Goal: Task Accomplishment & Management: Manage account settings

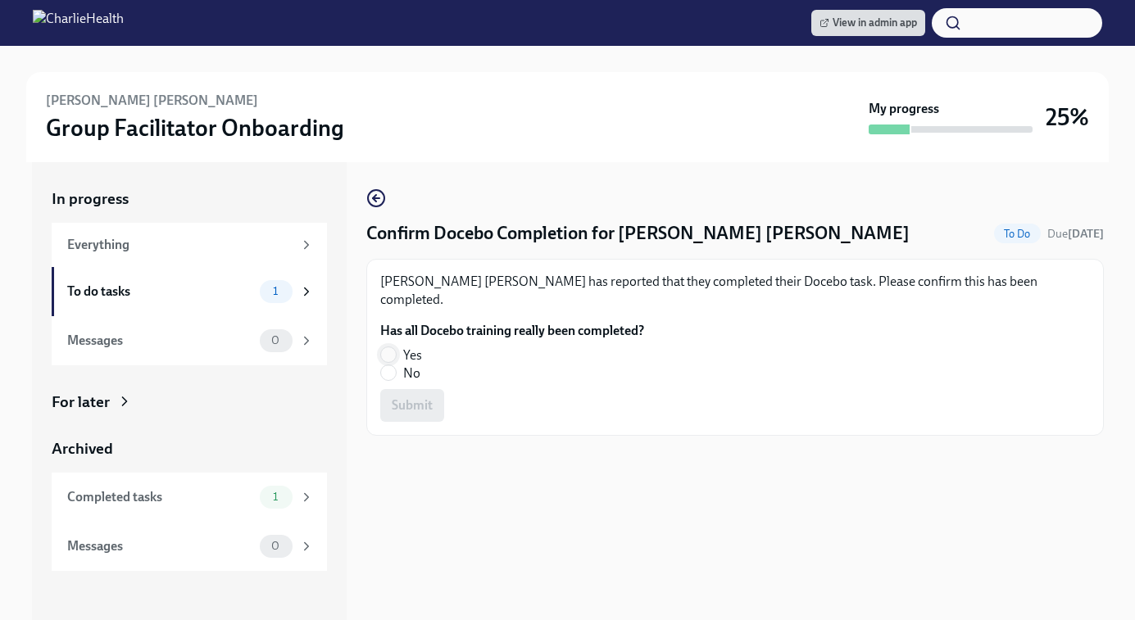
click at [388, 347] on input "Yes" at bounding box center [388, 354] width 15 height 15
radio input "true"
click at [394, 397] on span "Submit" at bounding box center [412, 405] width 41 height 16
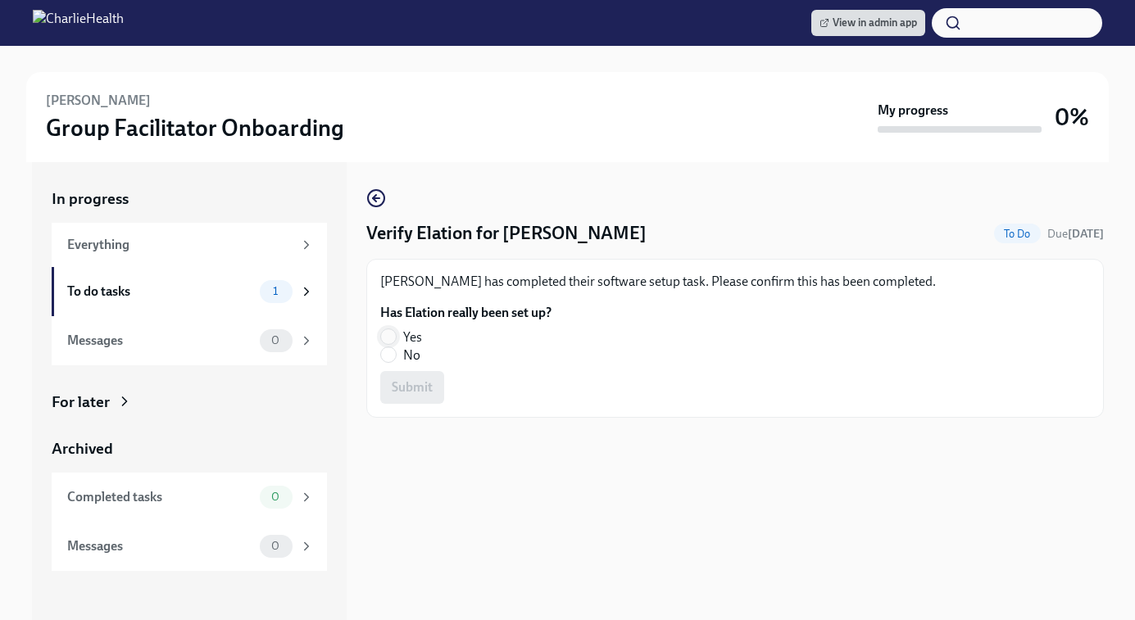
click at [388, 337] on input "Yes" at bounding box center [388, 336] width 15 height 15
radio input "true"
click at [407, 393] on span "Submit" at bounding box center [412, 387] width 41 height 16
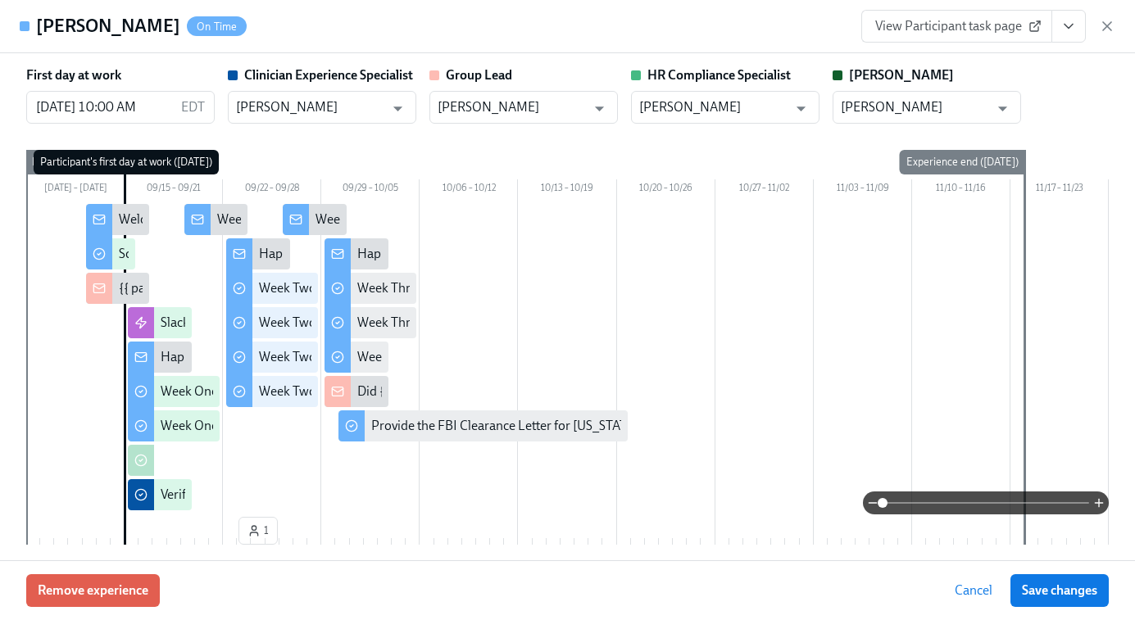
scroll to position [0, 23241]
click at [1105, 31] on icon "button" at bounding box center [1107, 26] width 16 height 16
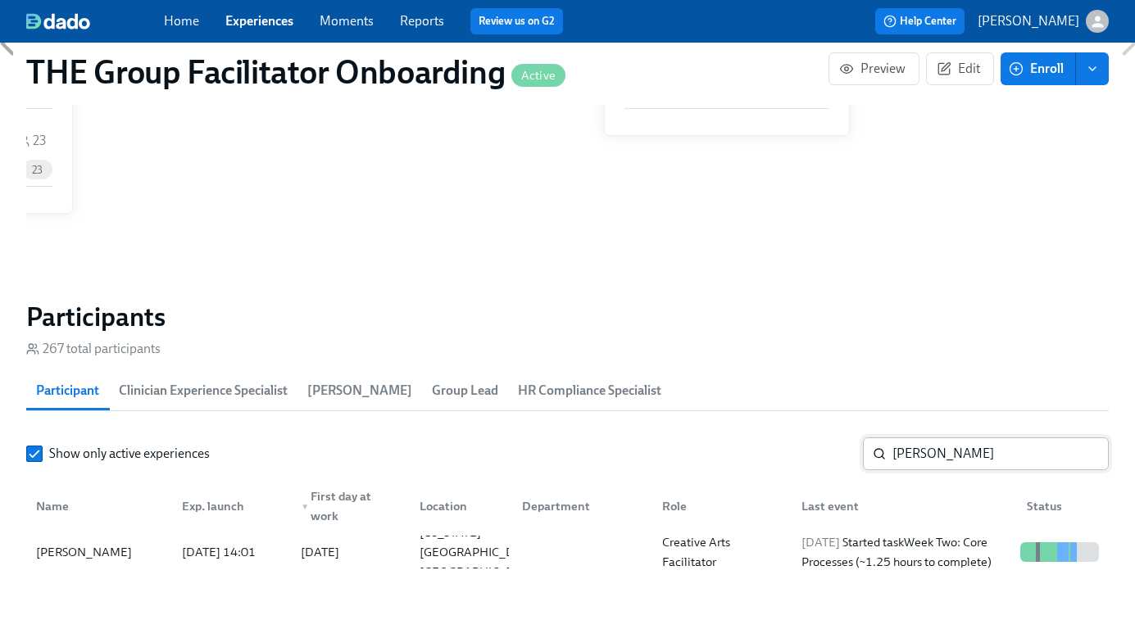
click at [900, 458] on input "amalia" at bounding box center [1000, 453] width 216 height 33
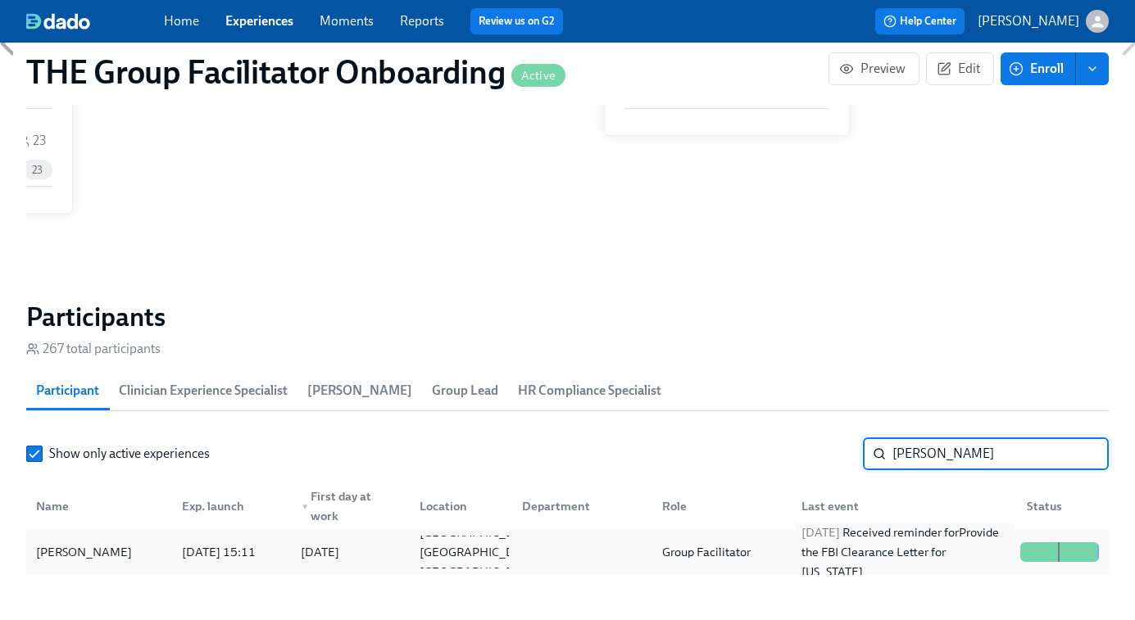
click at [936, 548] on div "2025/09/22 Received reminder for Provide the FBI Clearance Letter for Pennsylva…" at bounding box center [904, 552] width 219 height 59
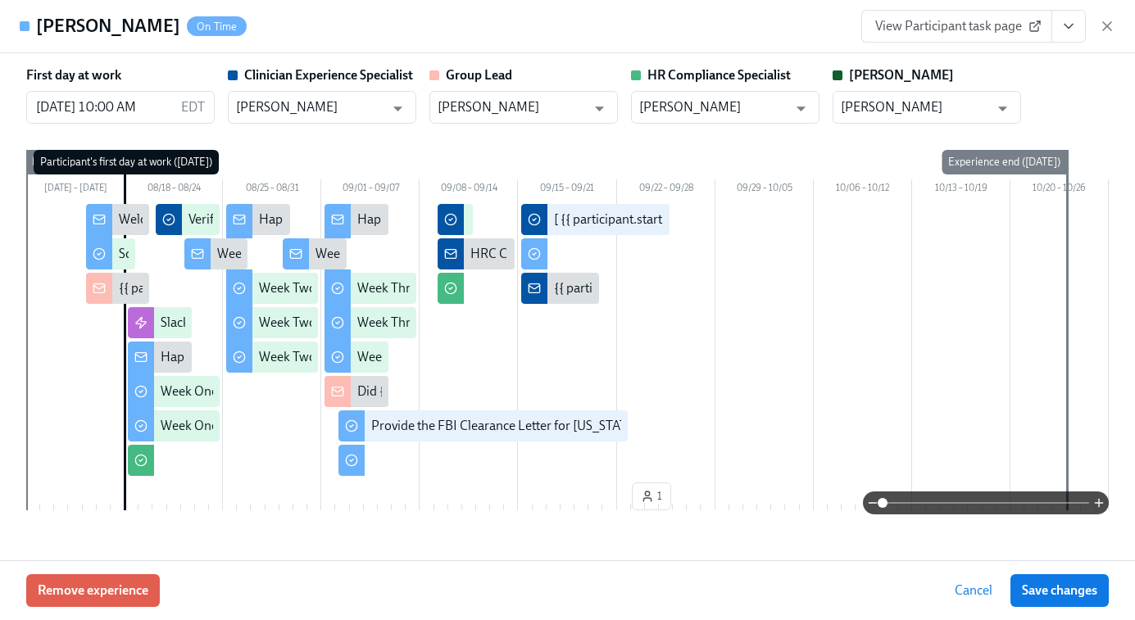
click at [978, 21] on span "View Participant task page" at bounding box center [956, 26] width 163 height 16
click at [1070, 26] on icon "View task page" at bounding box center [1068, 27] width 8 height 4
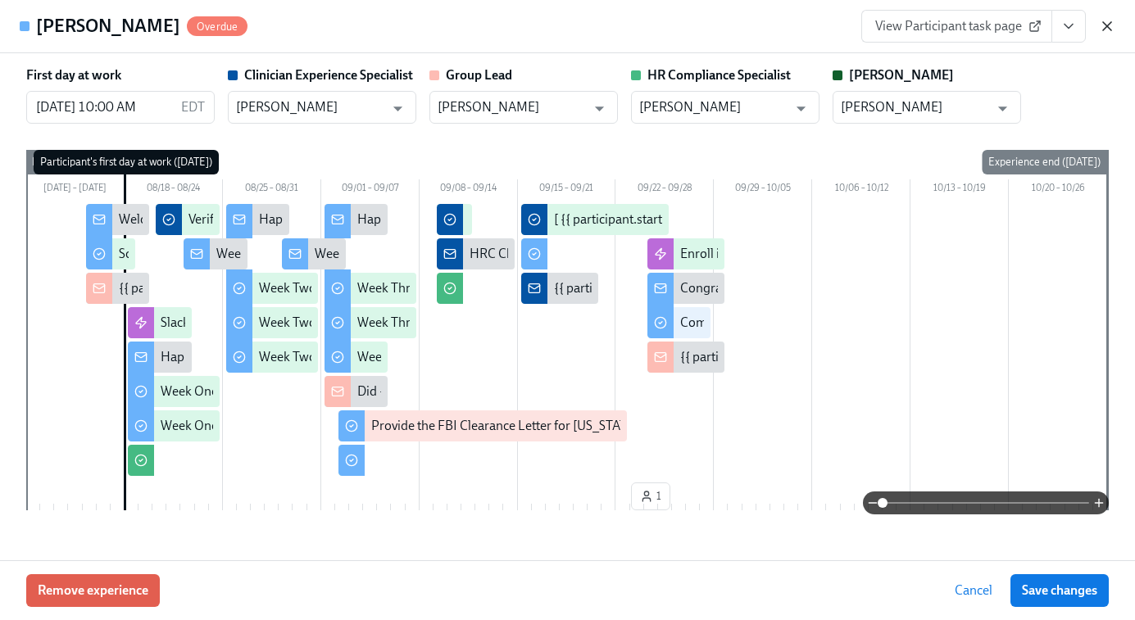
click at [1109, 29] on icon "button" at bounding box center [1107, 26] width 8 height 8
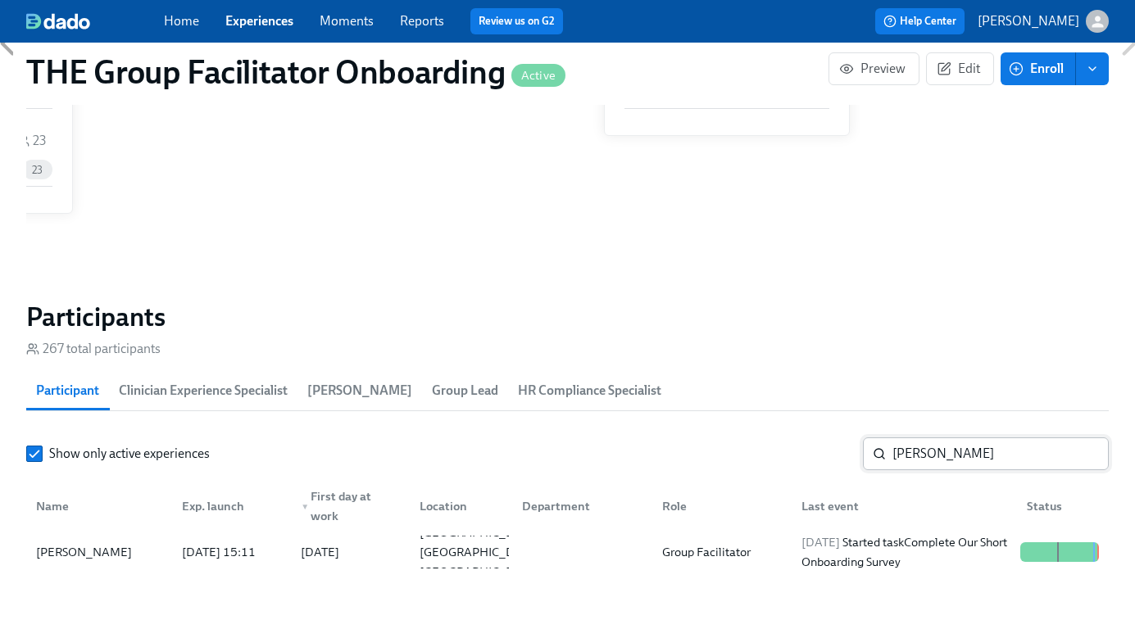
click at [945, 444] on input "jamie" at bounding box center [1000, 453] width 216 height 33
paste input "Lauren Hess"
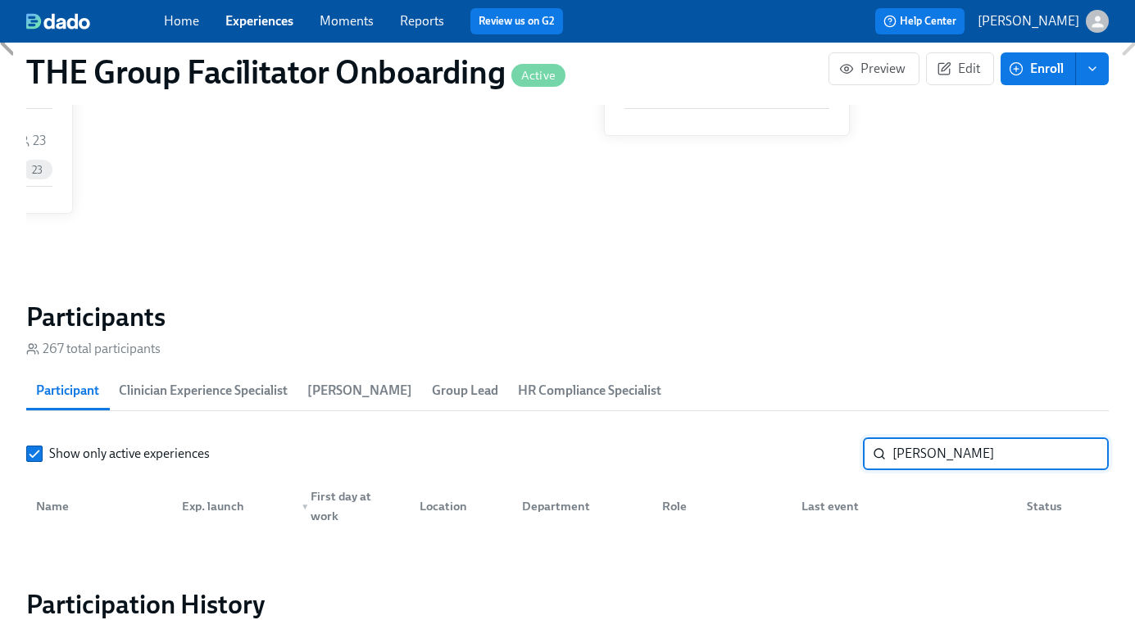
type input "Lauren Hes"
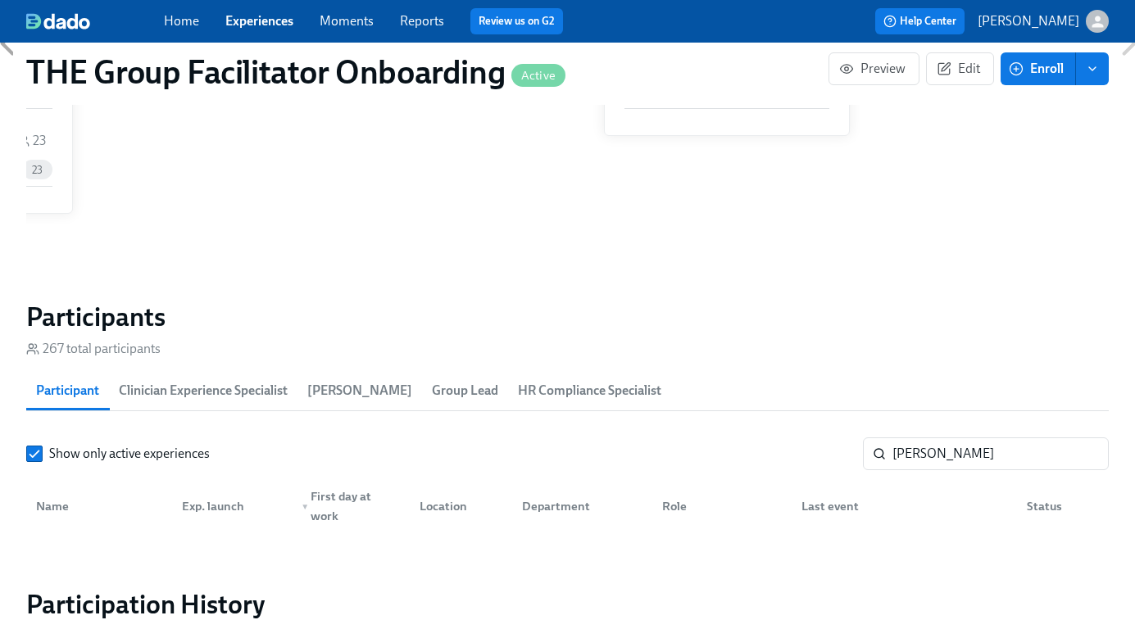
click at [272, 29] on span "Experiences" at bounding box center [259, 21] width 68 height 18
click at [259, 16] on link "Experiences" at bounding box center [259, 21] width 68 height 16
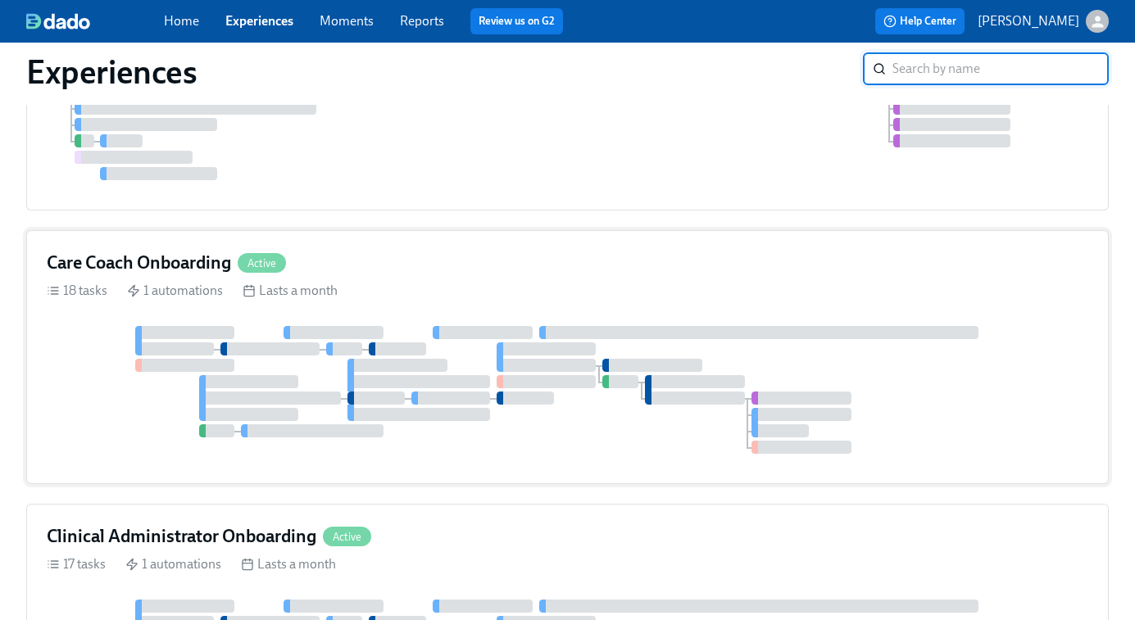
scroll to position [679, 0]
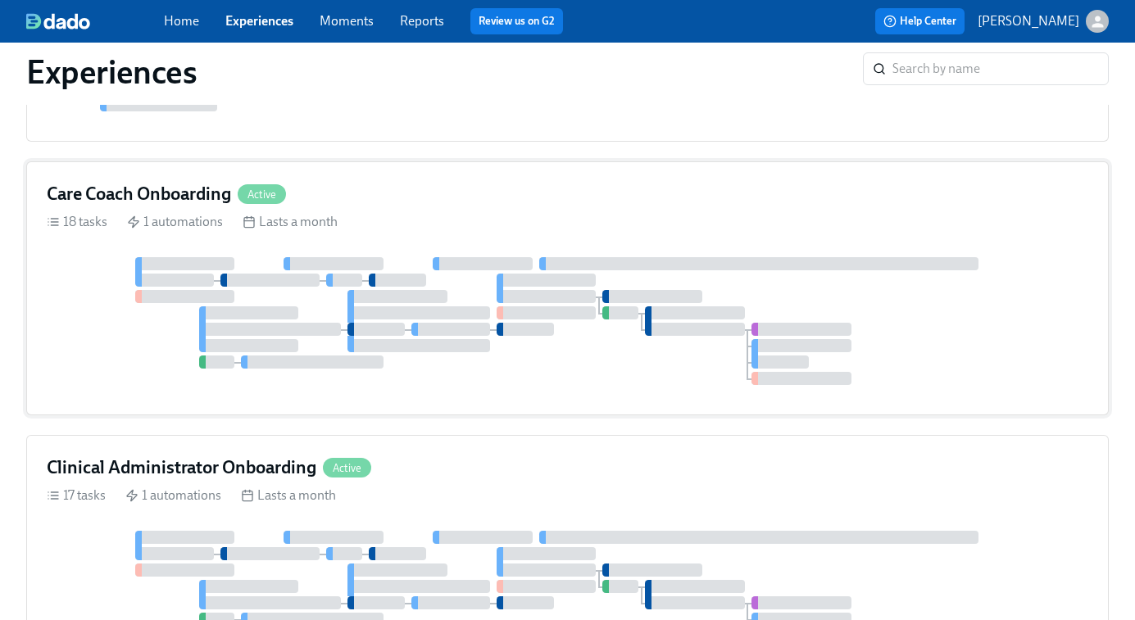
click at [477, 292] on div at bounding box center [567, 321] width 1041 height 128
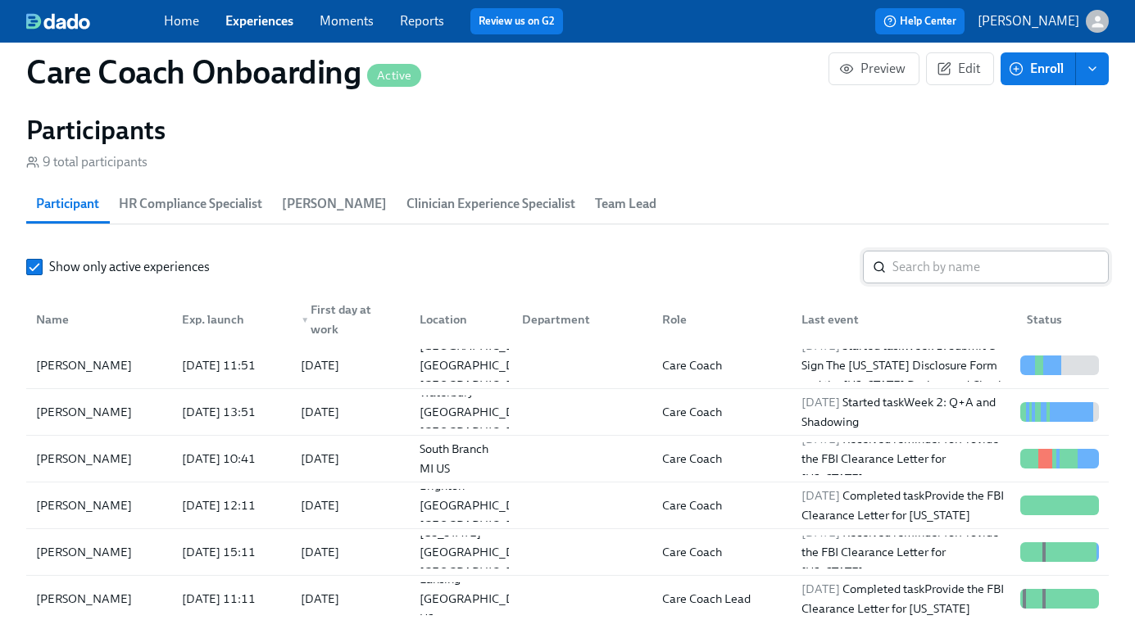
scroll to position [0, 8278]
click at [941, 276] on input "search" at bounding box center [1000, 267] width 216 height 33
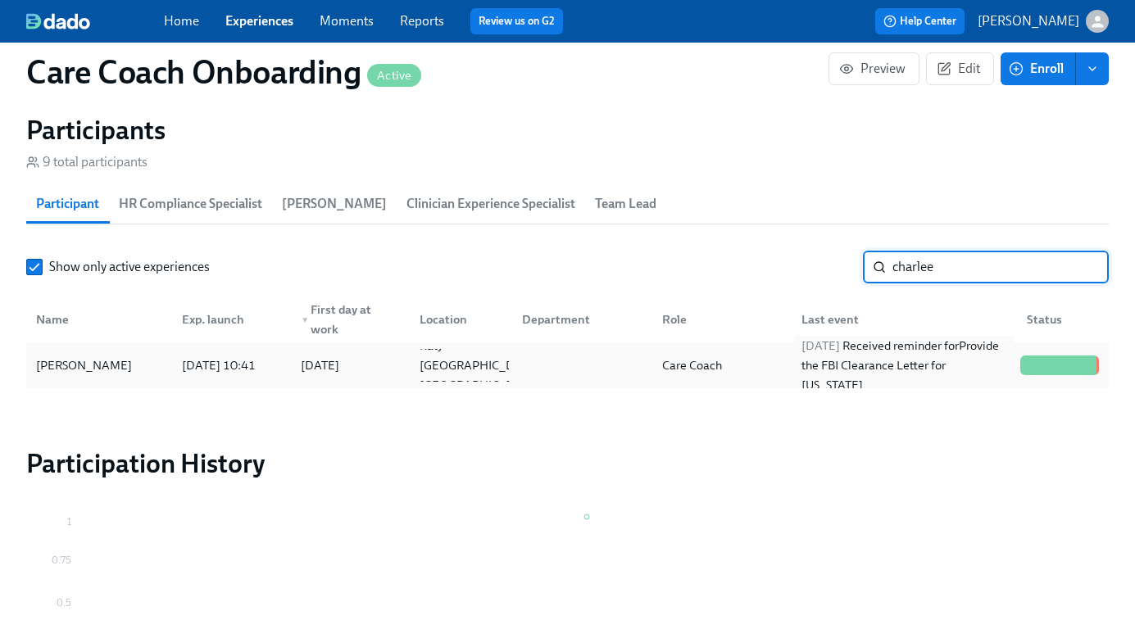
type input "charlee"
click at [887, 373] on div "2025/09/23 Received reminder for Provide the FBI Clearance Letter for Pennsylva…" at bounding box center [904, 365] width 219 height 59
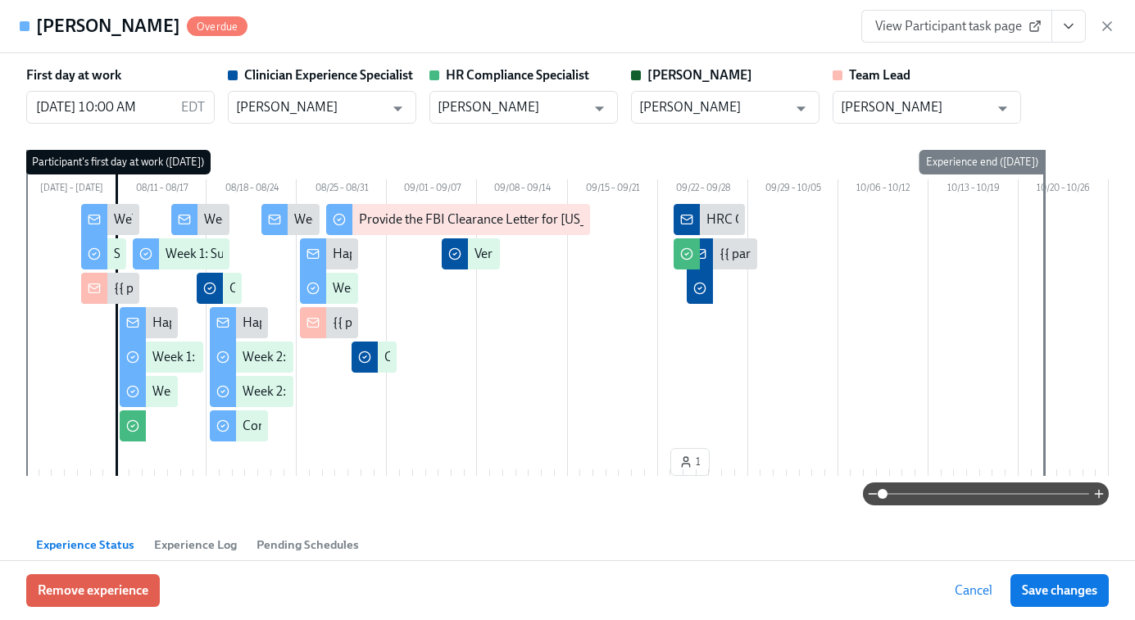
click at [946, 25] on span "View Participant task page" at bounding box center [956, 26] width 163 height 16
click at [1059, 23] on button "View task page" at bounding box center [1068, 26] width 34 height 33
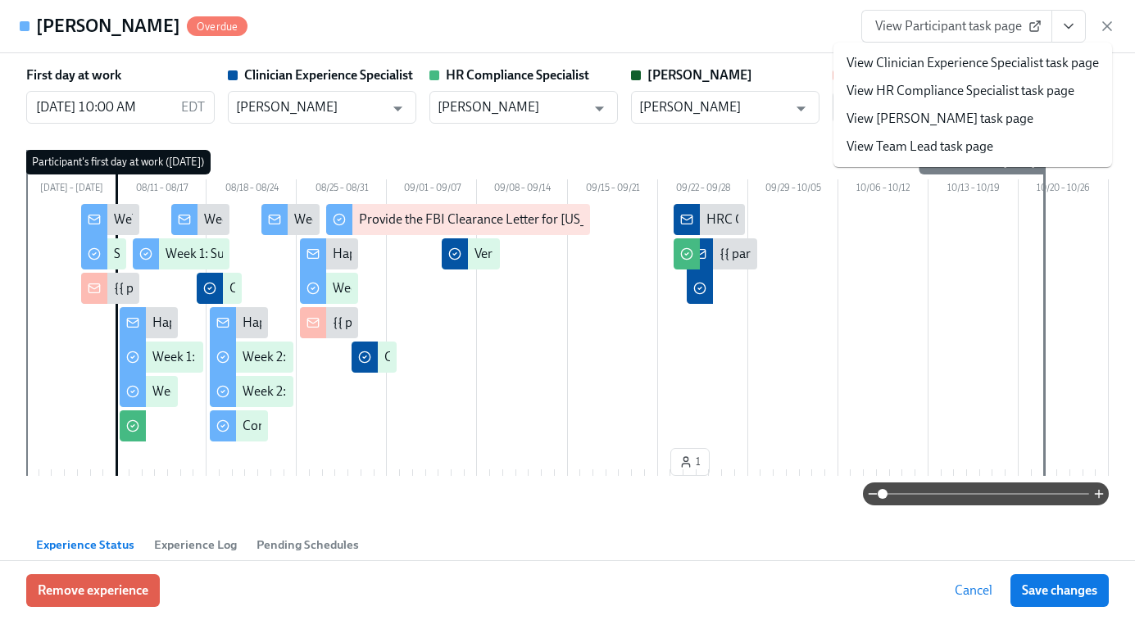
click at [909, 64] on link "View Clinician Experience Specialist task page" at bounding box center [972, 63] width 252 height 18
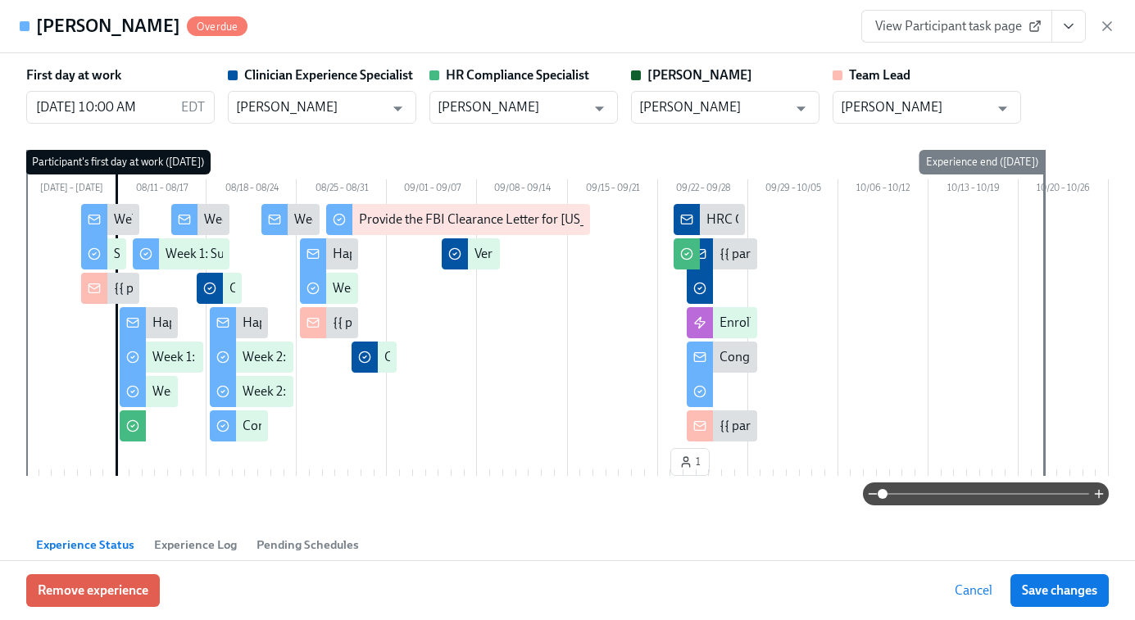
scroll to position [0, 9001]
click at [1110, 27] on icon "button" at bounding box center [1107, 26] width 16 height 16
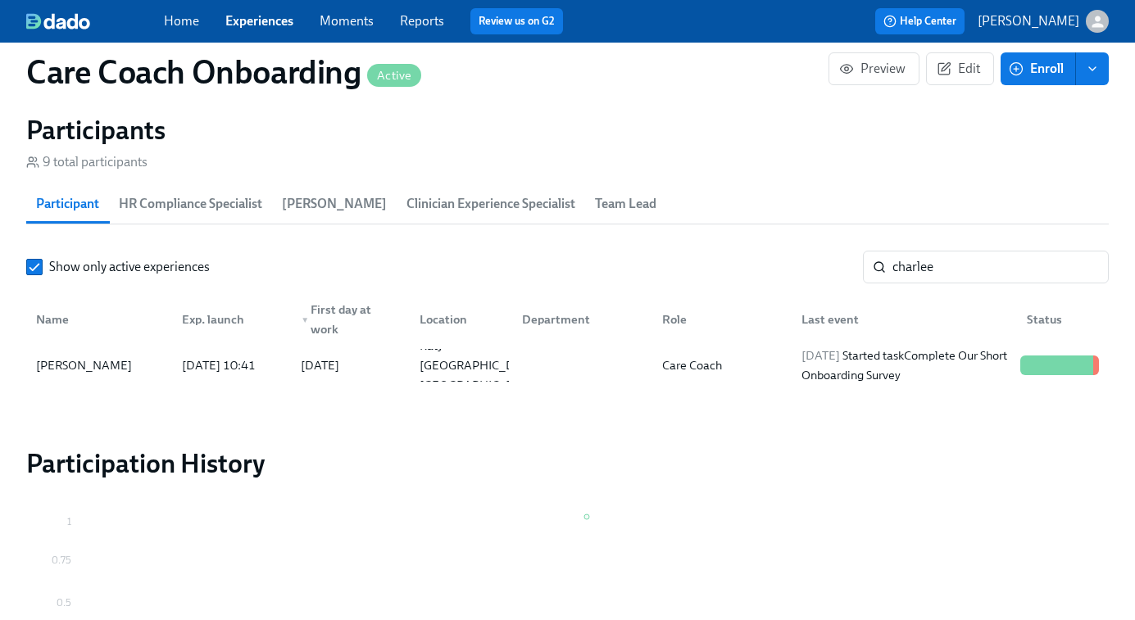
click at [247, 16] on link "Experiences" at bounding box center [259, 21] width 68 height 16
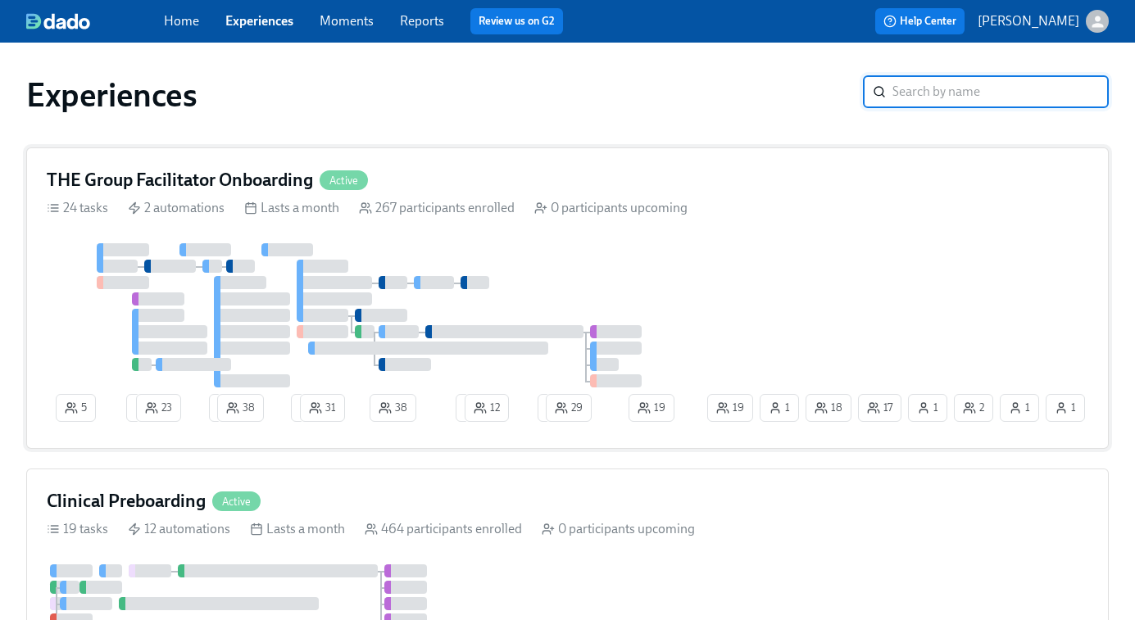
click at [664, 285] on div at bounding box center [375, 315] width 657 height 144
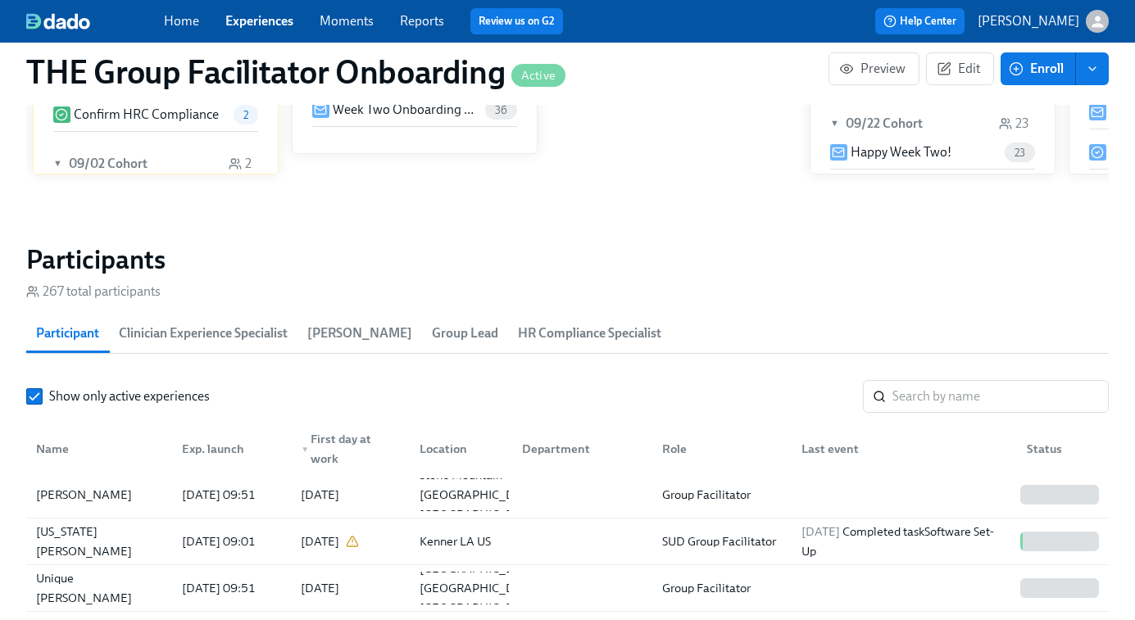
scroll to position [1384, 0]
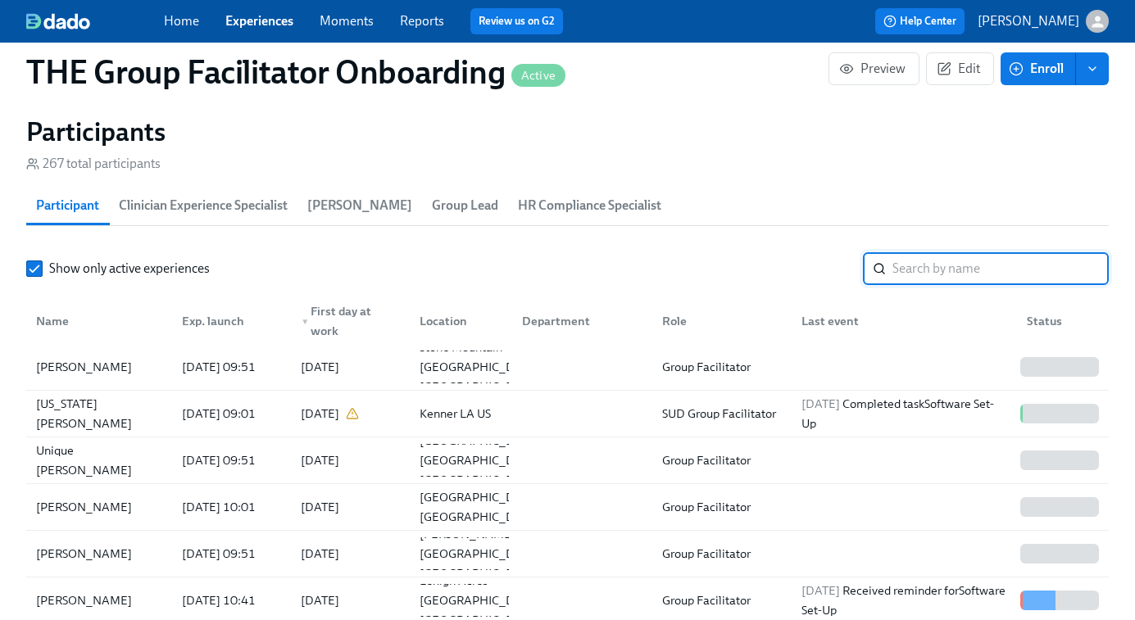
click at [907, 267] on input "search" at bounding box center [1000, 268] width 216 height 33
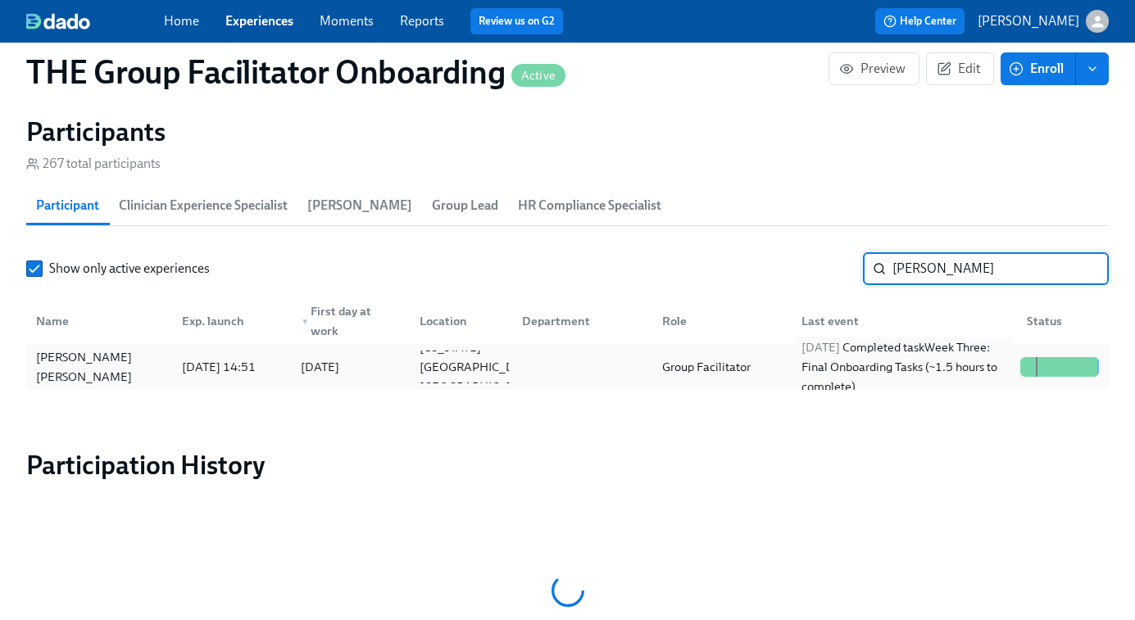
click at [921, 362] on div "2025/09/24 Completed task Week Three: Final Onboarding Tasks (~1.5 hours to com…" at bounding box center [904, 367] width 219 height 59
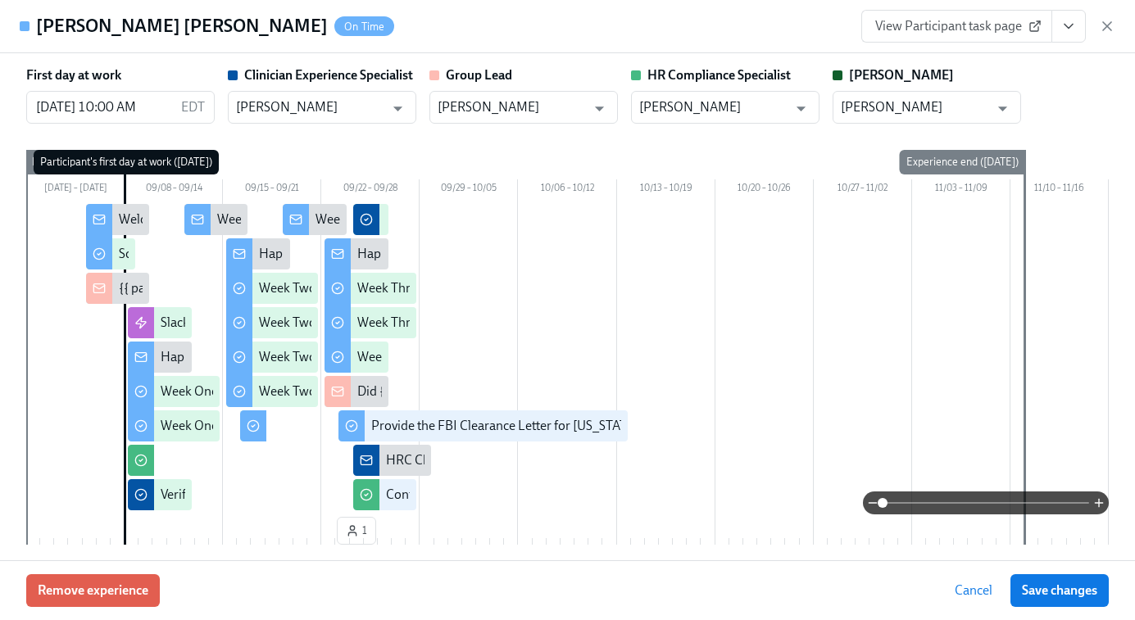
click at [1067, 30] on icon "View task page" at bounding box center [1068, 26] width 16 height 16
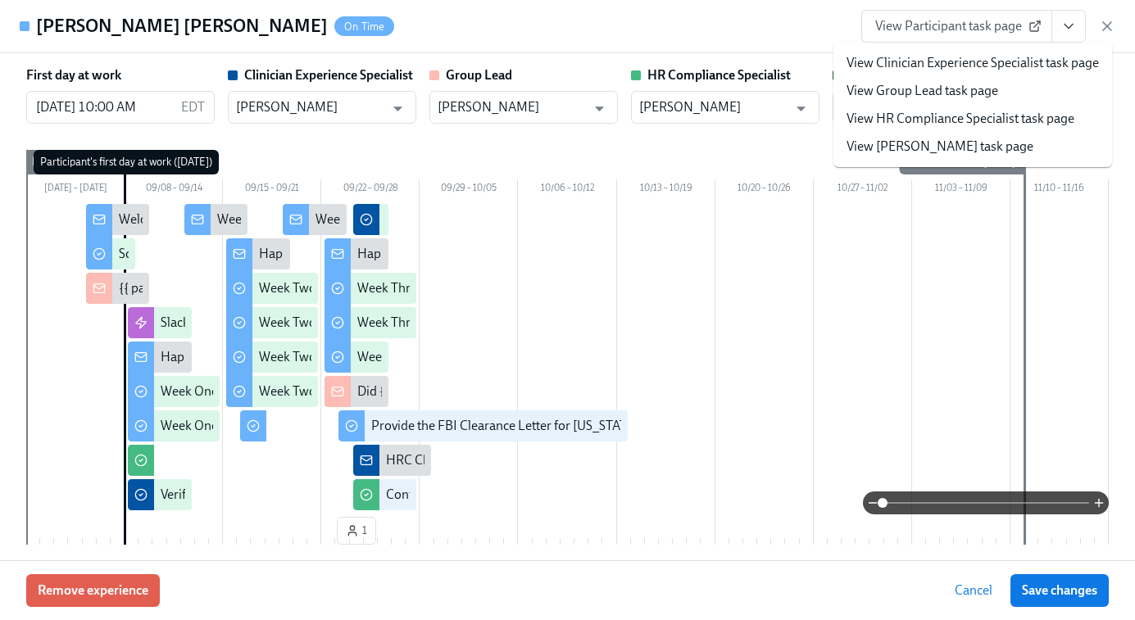
click at [933, 116] on link "View HR Compliance Specialist task page" at bounding box center [960, 119] width 228 height 18
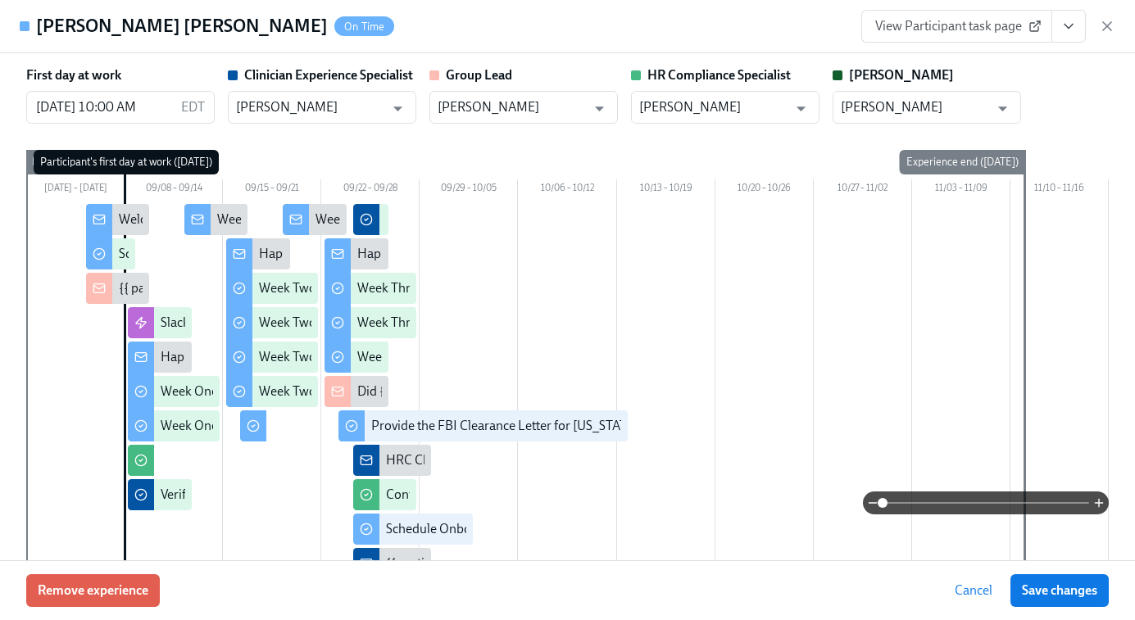
scroll to position [0, 23241]
click at [1104, 31] on icon "button" at bounding box center [1107, 26] width 16 height 16
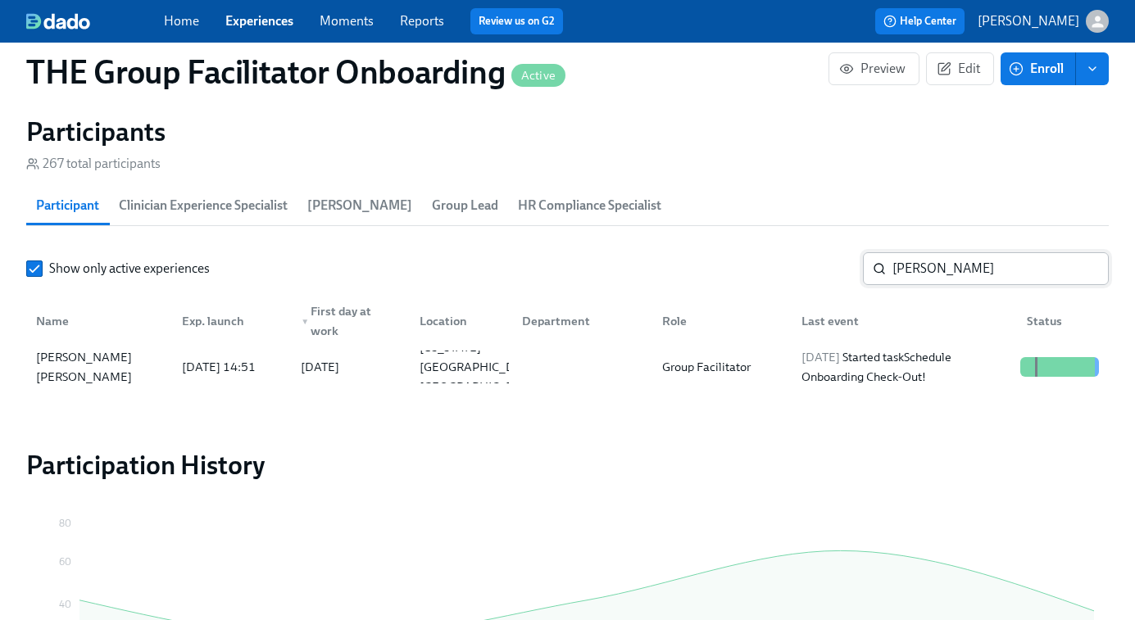
click at [898, 272] on input "elene" at bounding box center [1000, 268] width 216 height 33
paste input "Blair Sha"
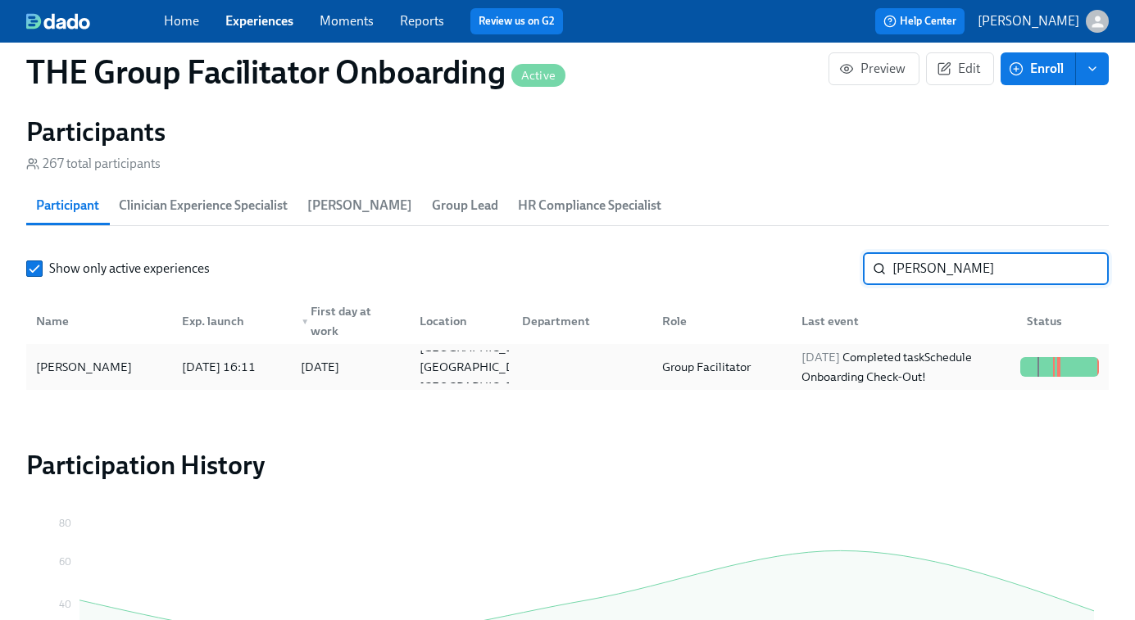
click at [900, 365] on div "2025/09/24 Completed task Schedule Onboarding Check-Out!" at bounding box center [904, 366] width 219 height 39
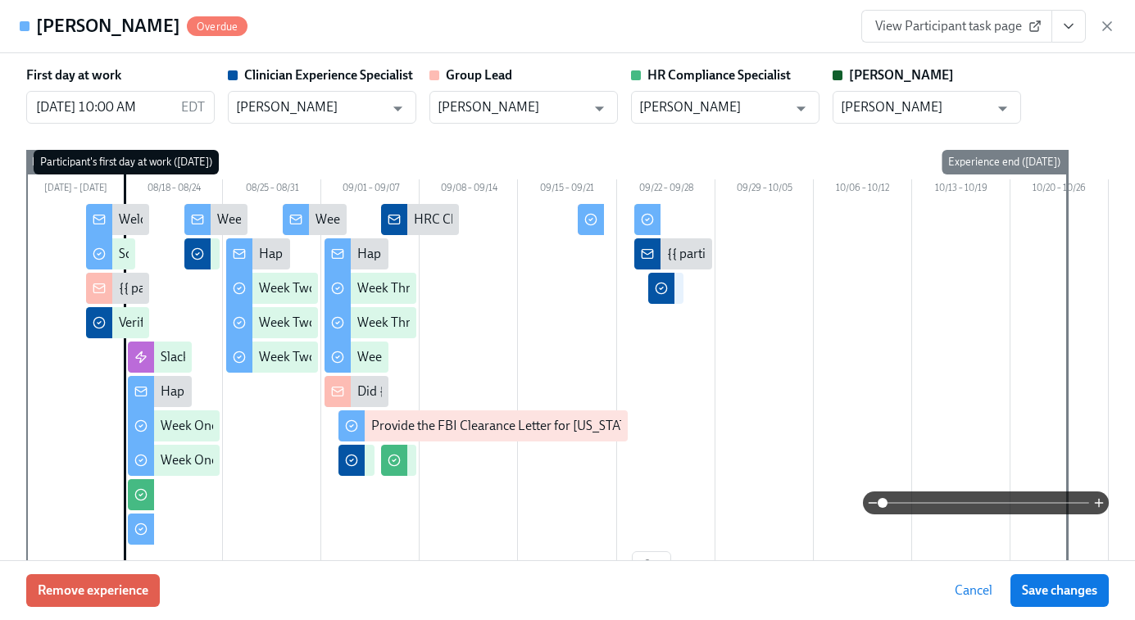
click at [1009, 25] on span "View Participant task page" at bounding box center [956, 26] width 163 height 16
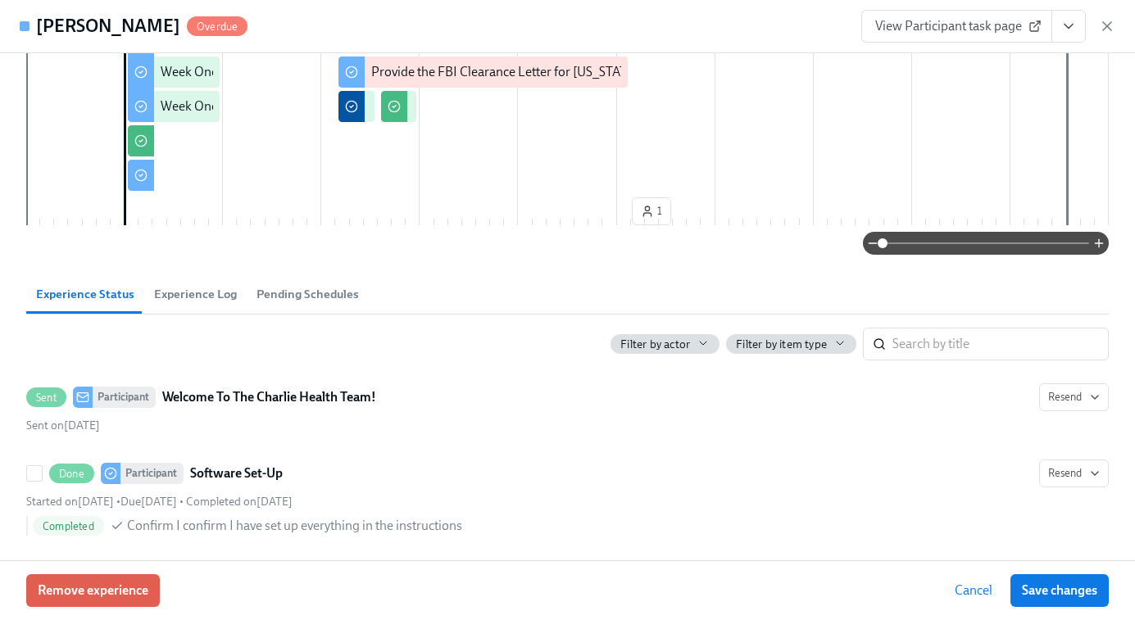
scroll to position [478, 0]
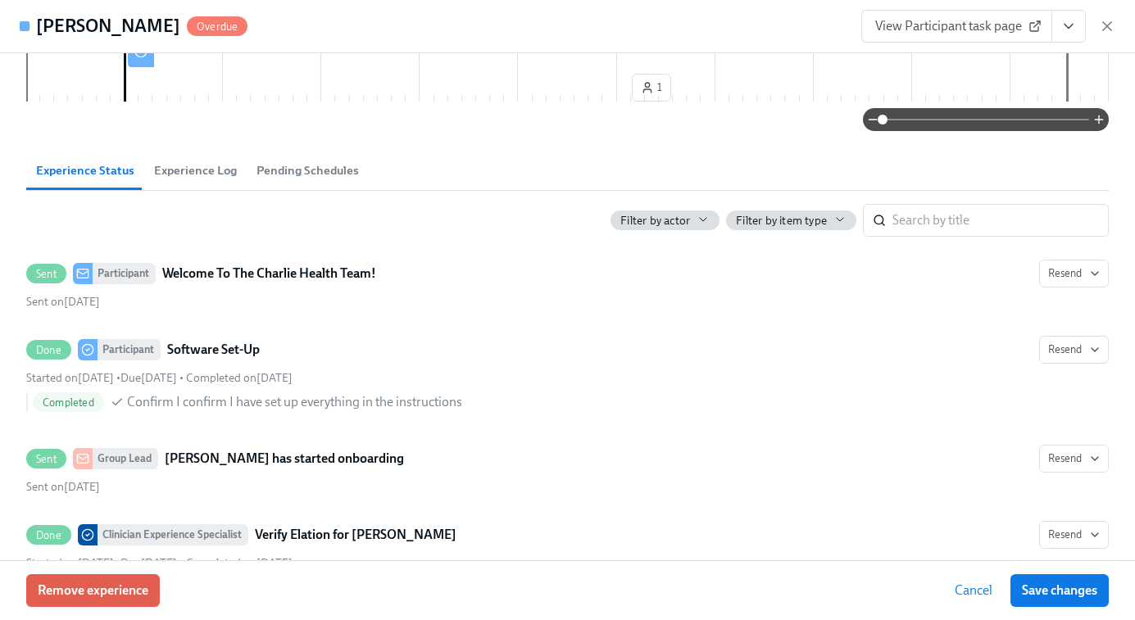
click at [189, 165] on span "Experience Log" at bounding box center [195, 170] width 83 height 19
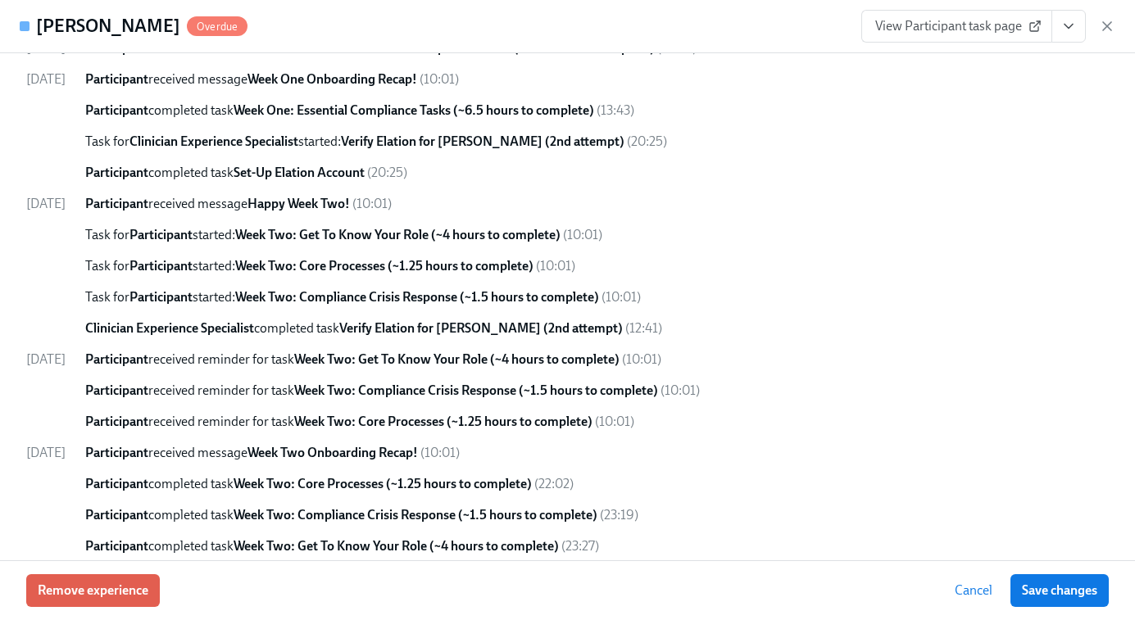
scroll to position [2004, 0]
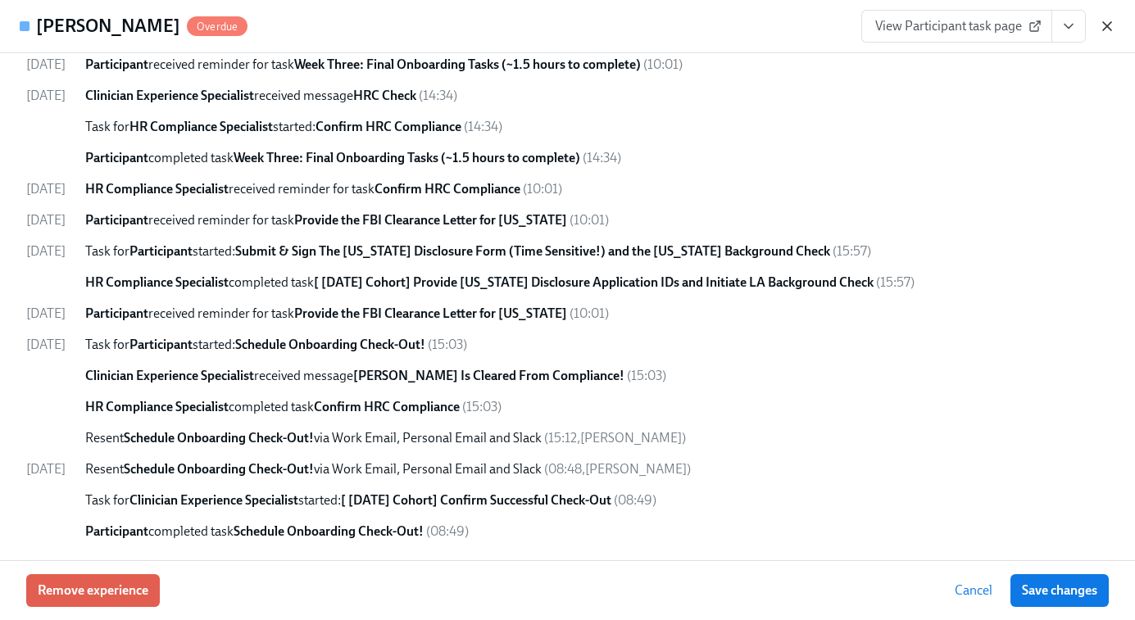
click at [1107, 23] on icon "button" at bounding box center [1107, 26] width 16 height 16
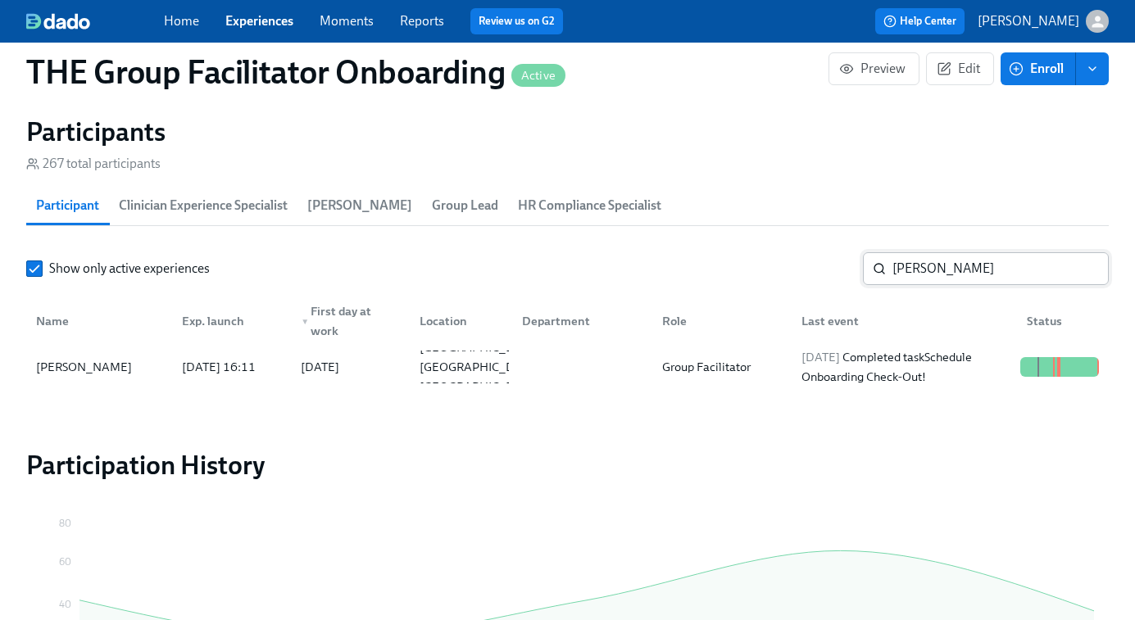
click at [952, 272] on input "Blair Shane" at bounding box center [1000, 268] width 216 height 33
paste input "Clementine Burk"
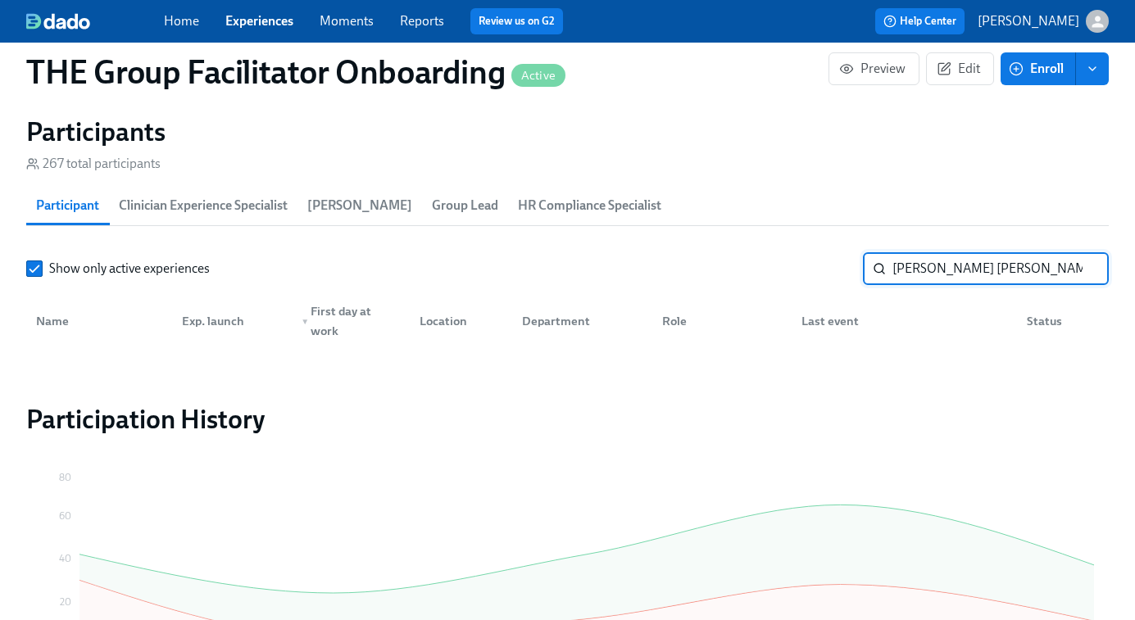
click at [922, 272] on input "Blair Clementine Burk" at bounding box center [1000, 268] width 216 height 33
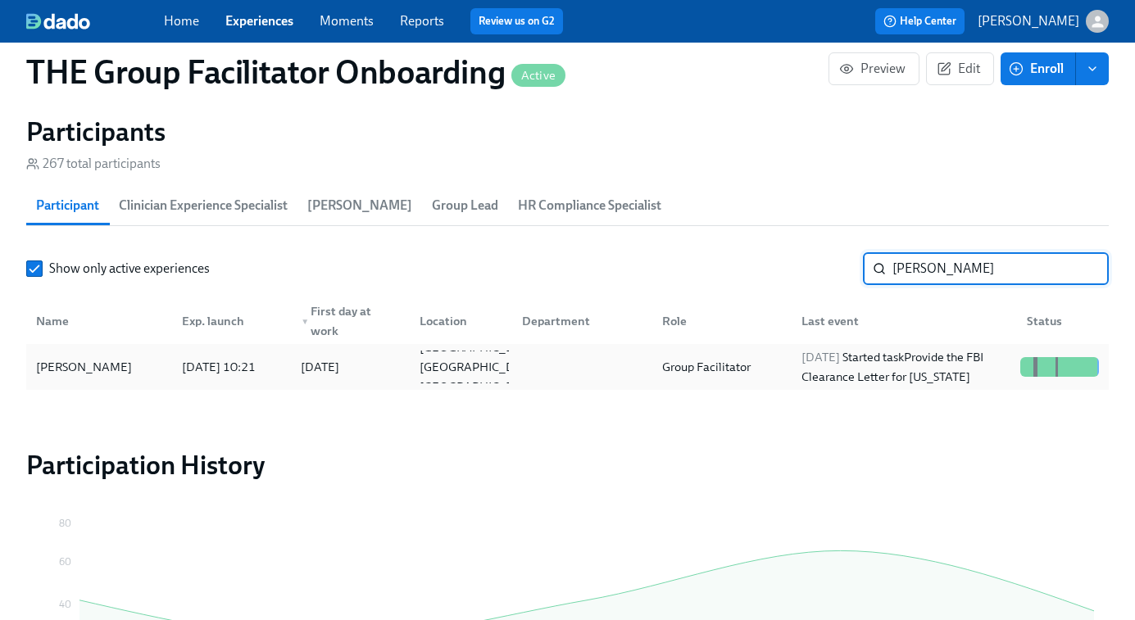
type input "Clementine Burk"
click at [934, 376] on div "2025/09/23 Started task Provide the FBI Clearance Letter for Pennsylvania" at bounding box center [904, 366] width 219 height 39
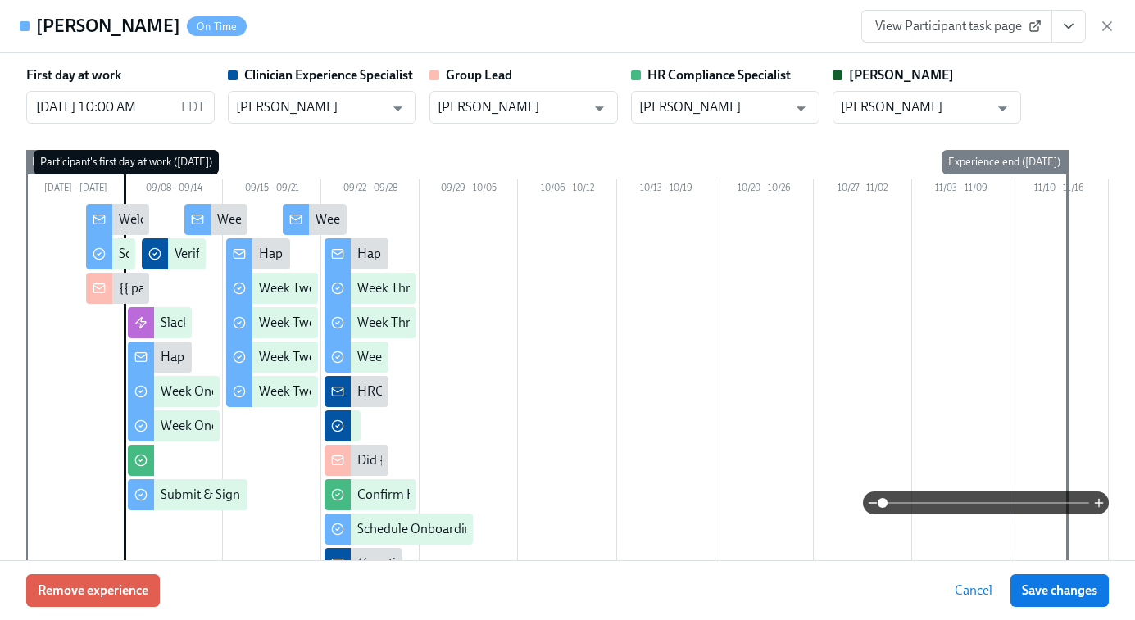
click at [986, 34] on span "View Participant task page" at bounding box center [956, 26] width 163 height 16
click at [1068, 26] on icon "View task page" at bounding box center [1068, 26] width 16 height 16
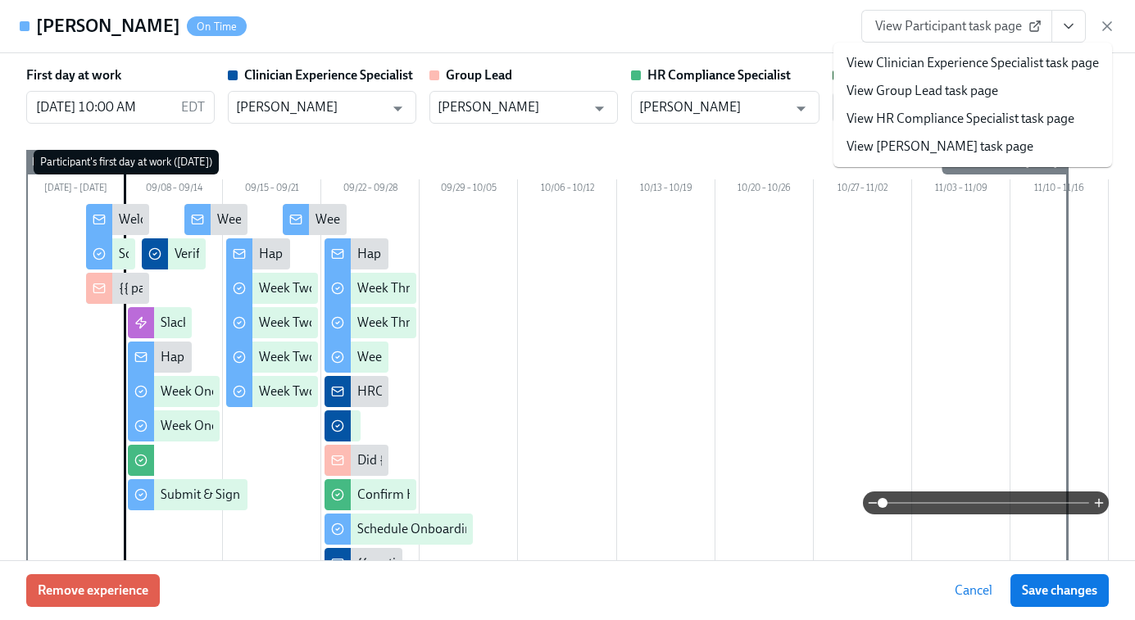
click at [1001, 59] on link "View Clinician Experience Specialist task page" at bounding box center [972, 63] width 252 height 18
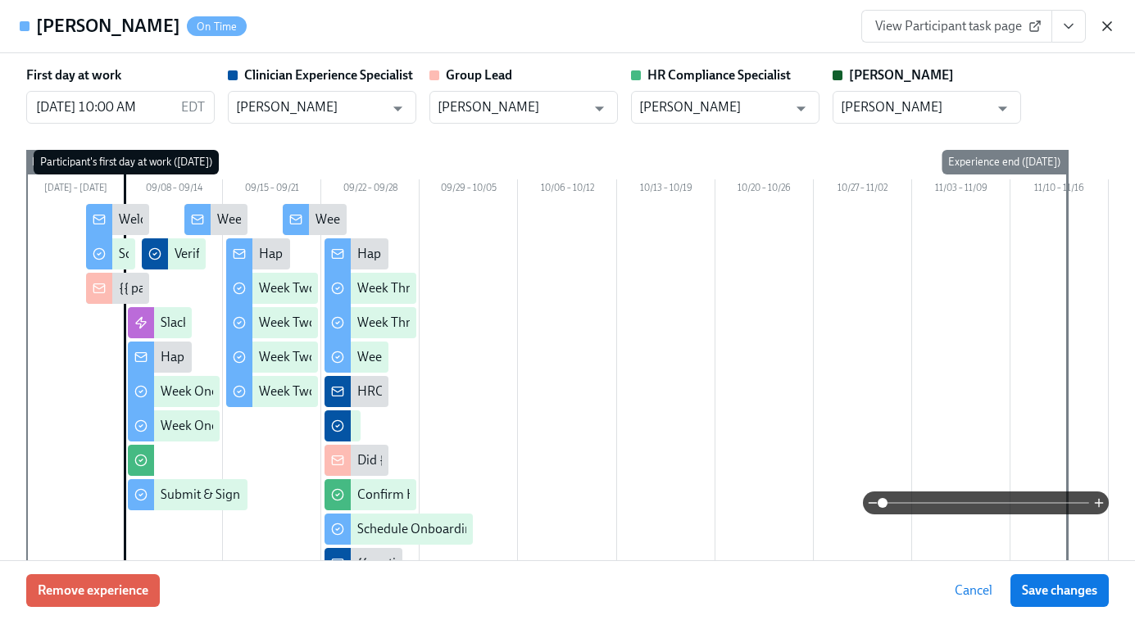
click at [1102, 25] on icon "button" at bounding box center [1107, 26] width 16 height 16
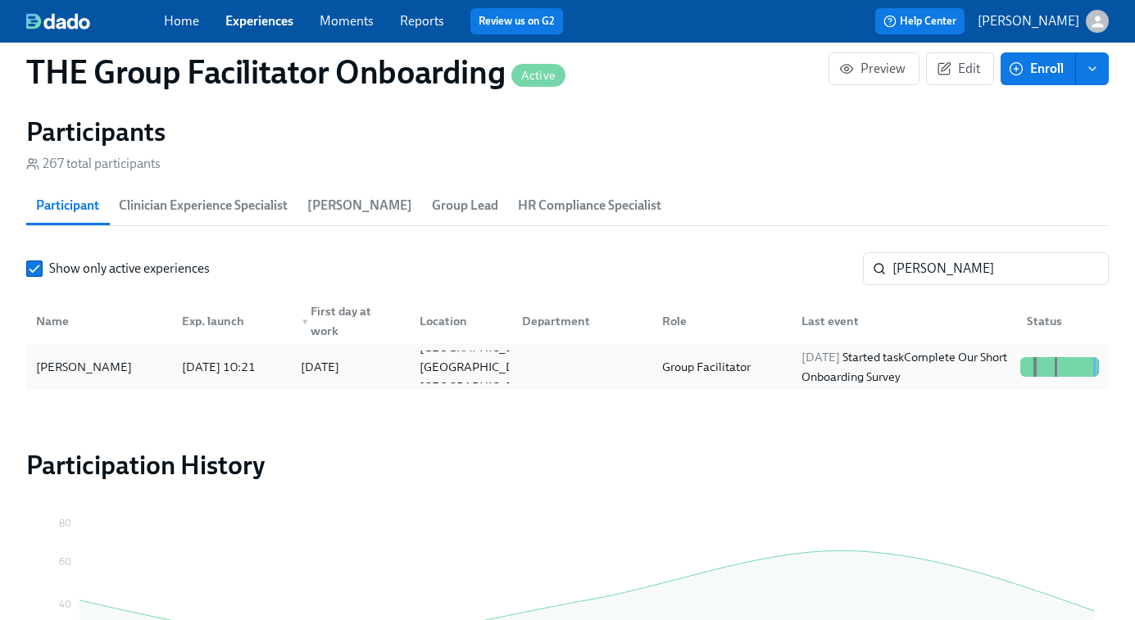
click at [665, 355] on div "Group Facilitator" at bounding box center [718, 367] width 139 height 33
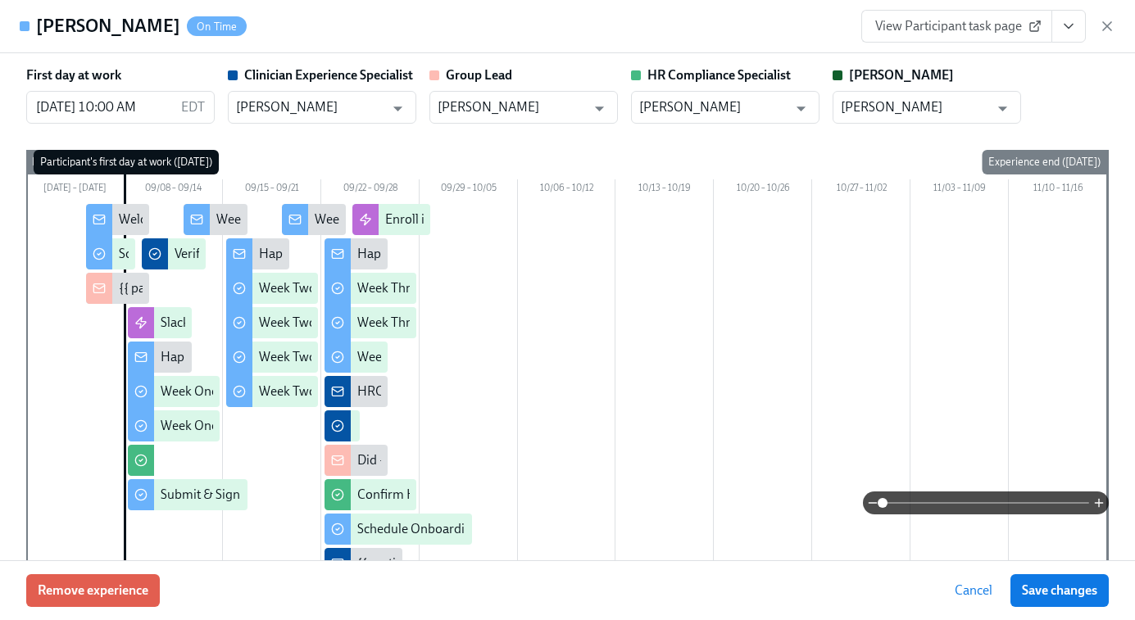
click at [1066, 39] on button "View task page" at bounding box center [1068, 26] width 34 height 33
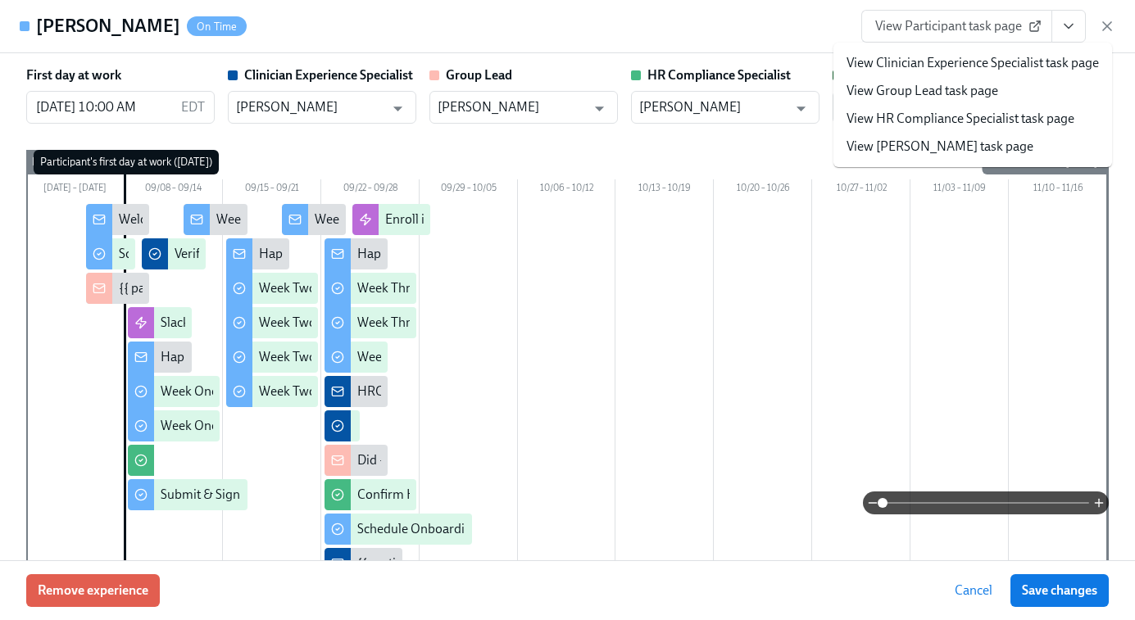
click at [952, 61] on link "View Clinician Experience Specialist task page" at bounding box center [972, 63] width 252 height 18
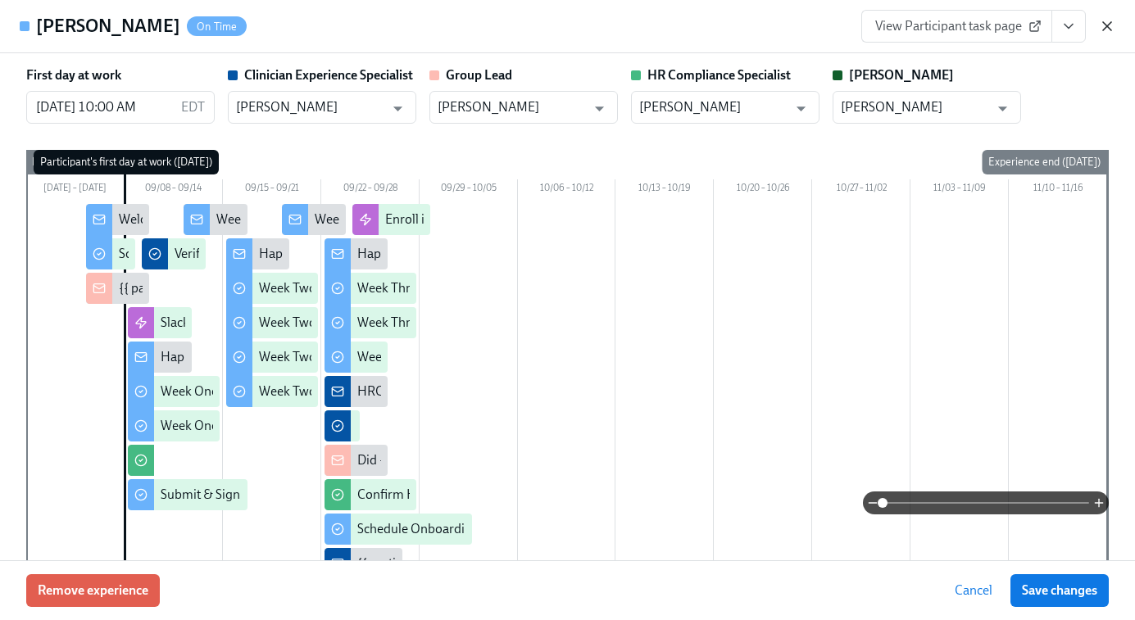
click at [1104, 29] on icon "button" at bounding box center [1107, 26] width 16 height 16
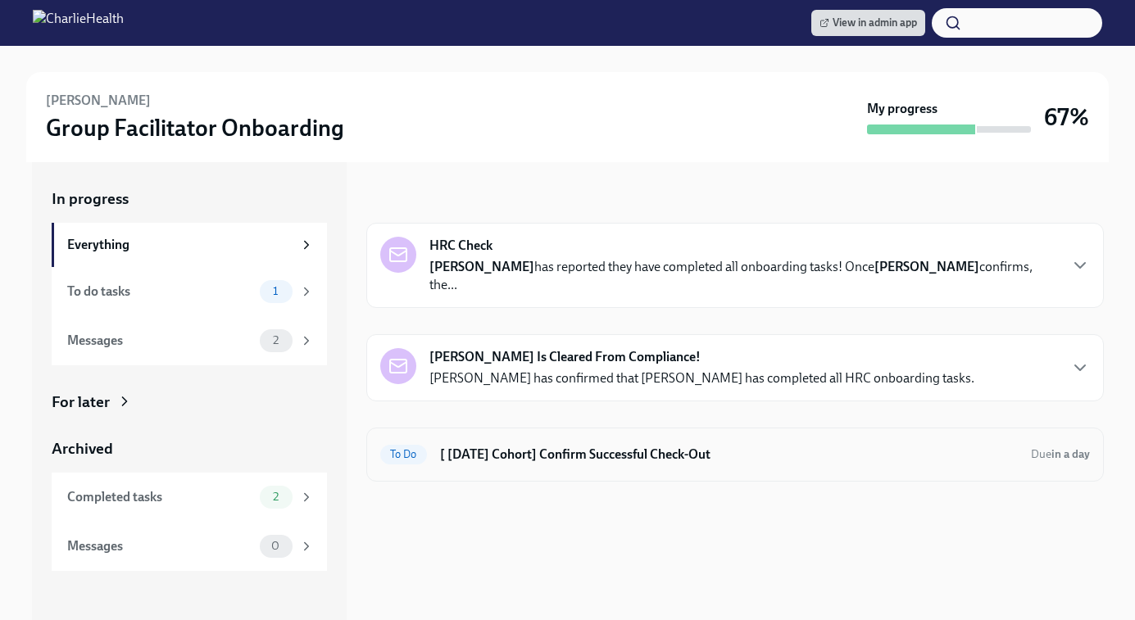
click at [602, 446] on h6 "[ Aug 18th Cohort] Confirm Successful Check-Out" at bounding box center [729, 455] width 578 height 18
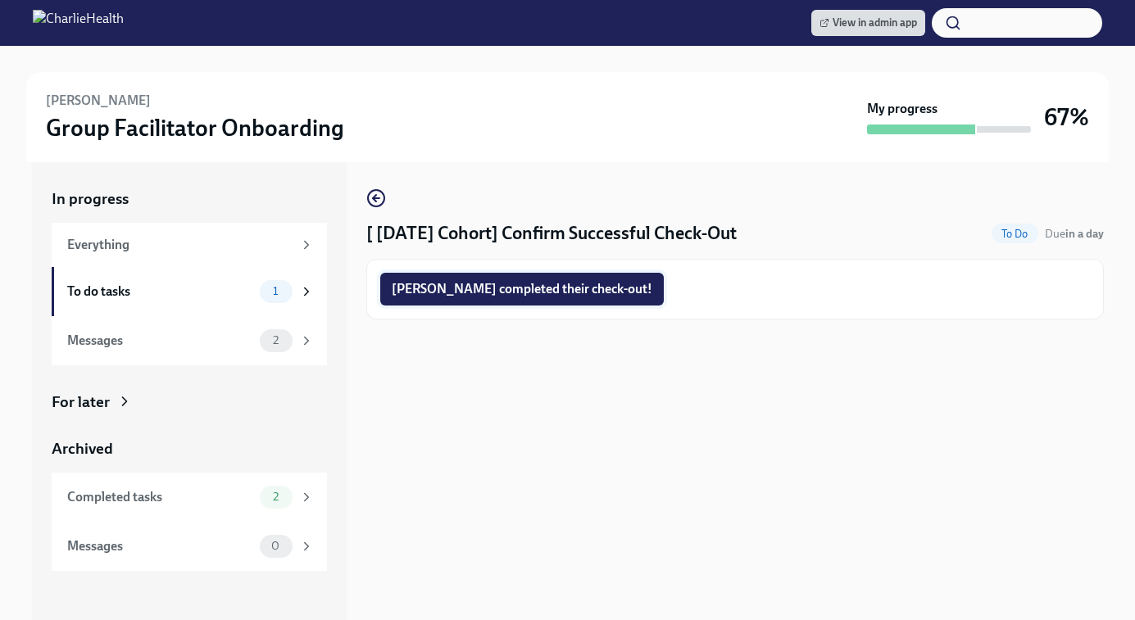
click at [499, 288] on span "Jamie completed their check-out!" at bounding box center [522, 289] width 261 height 16
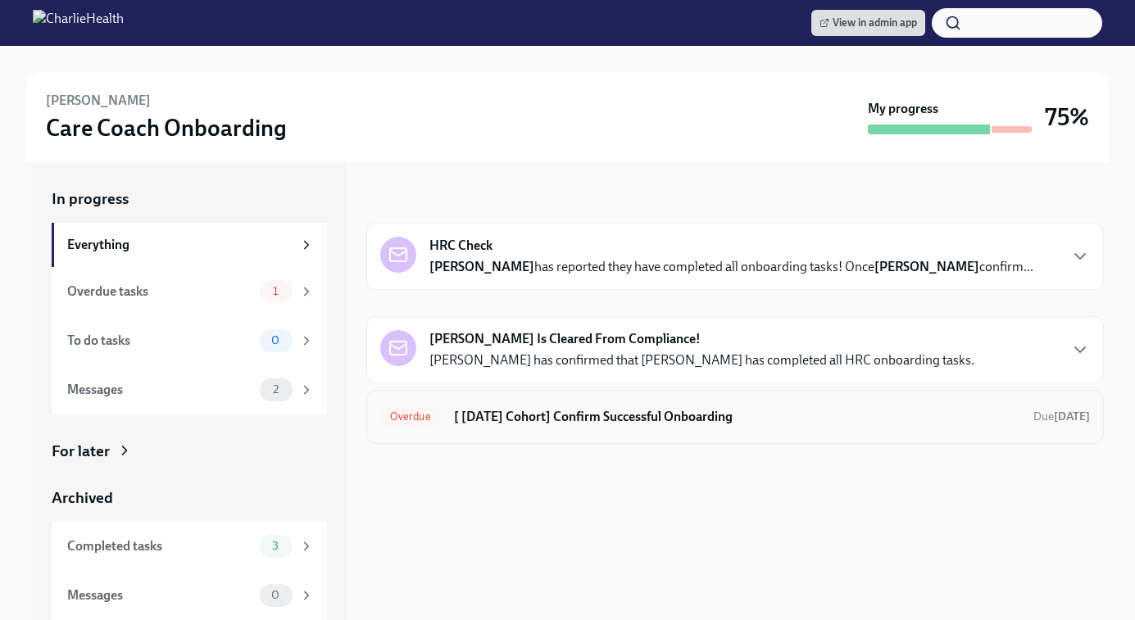
click at [633, 424] on h6 "[ Aug 11th Cohort] Confirm Successful Onboarding" at bounding box center [737, 417] width 566 height 18
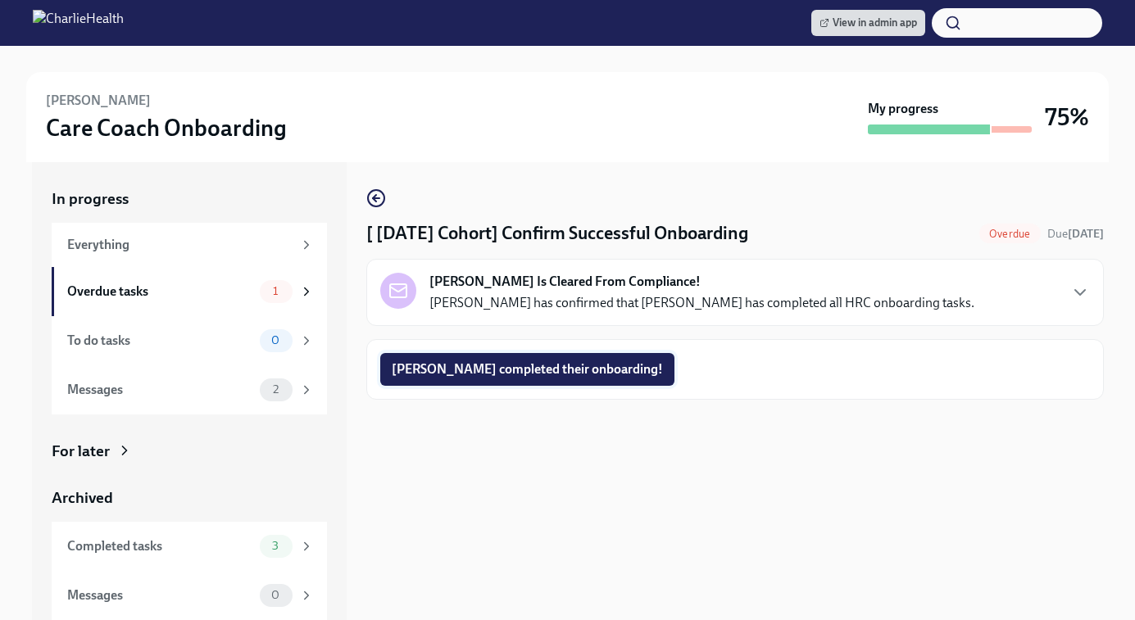
click at [519, 370] on span "Charlee completed their onboarding!" at bounding box center [527, 369] width 271 height 16
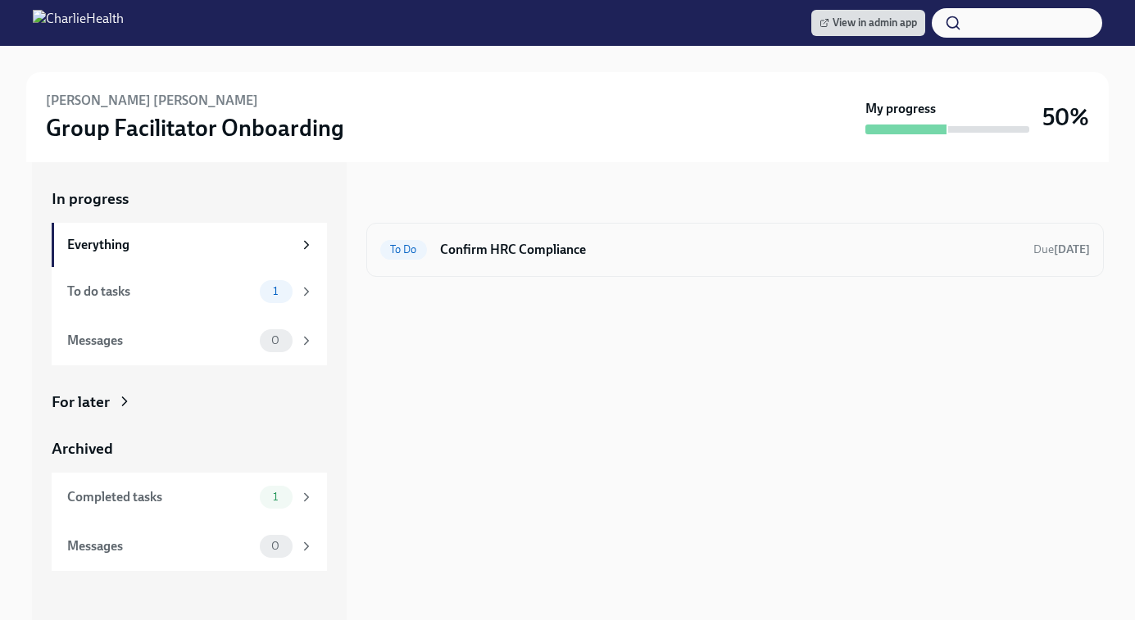
click at [662, 254] on h6 "Confirm HRC Compliance" at bounding box center [730, 250] width 580 height 18
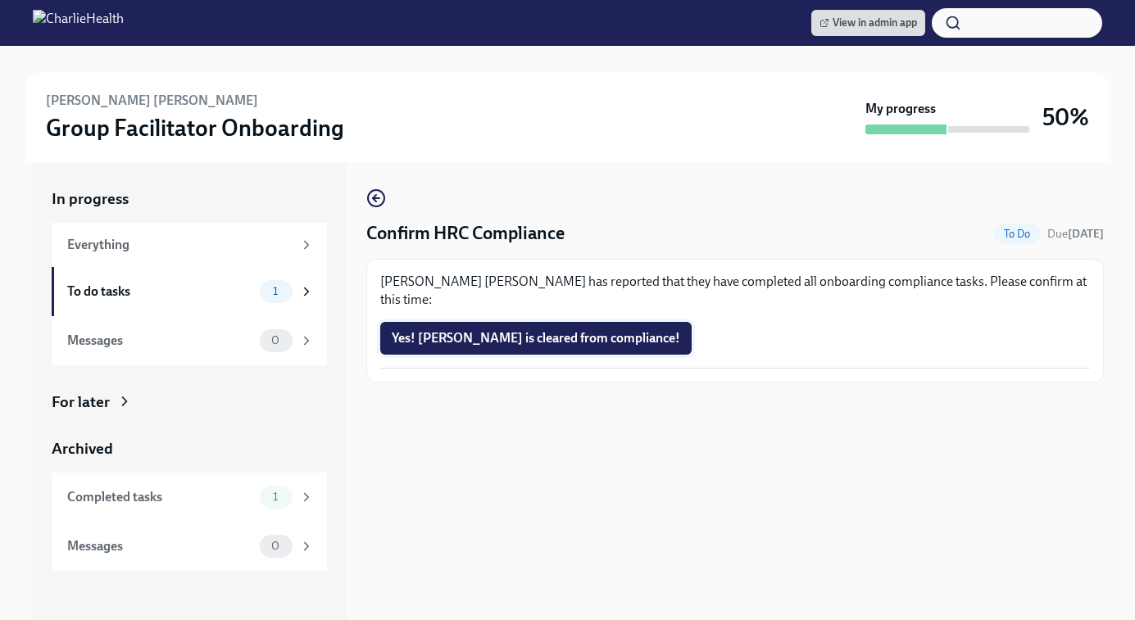
click at [484, 330] on span "Yes! Elene is cleared from compliance!" at bounding box center [536, 338] width 288 height 16
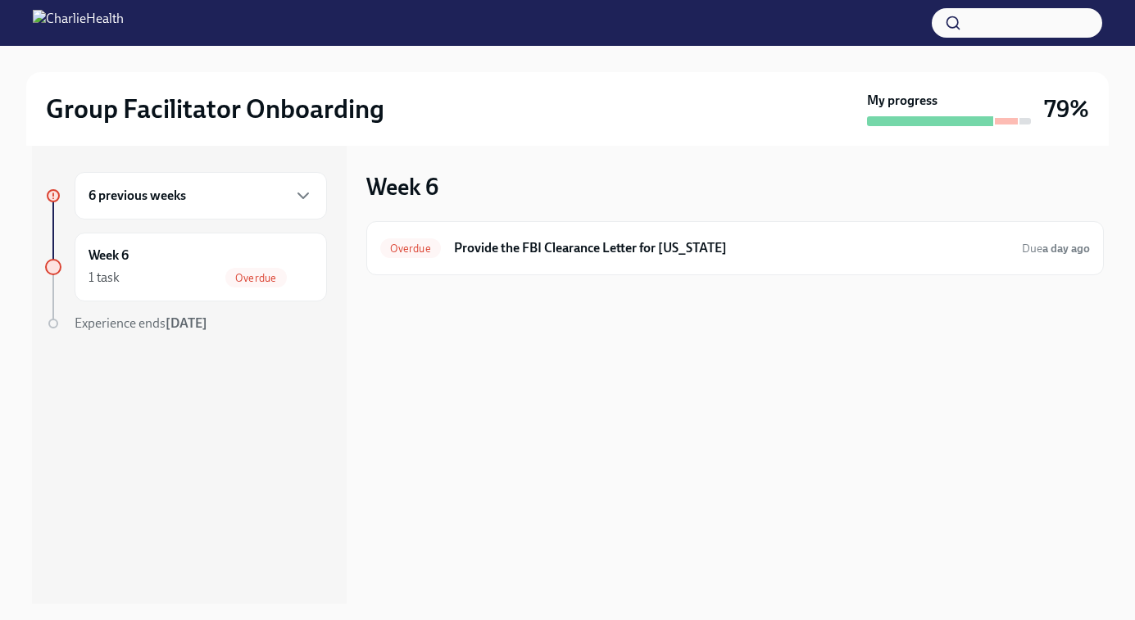
click at [247, 204] on div "6 previous weeks" at bounding box center [200, 196] width 224 height 20
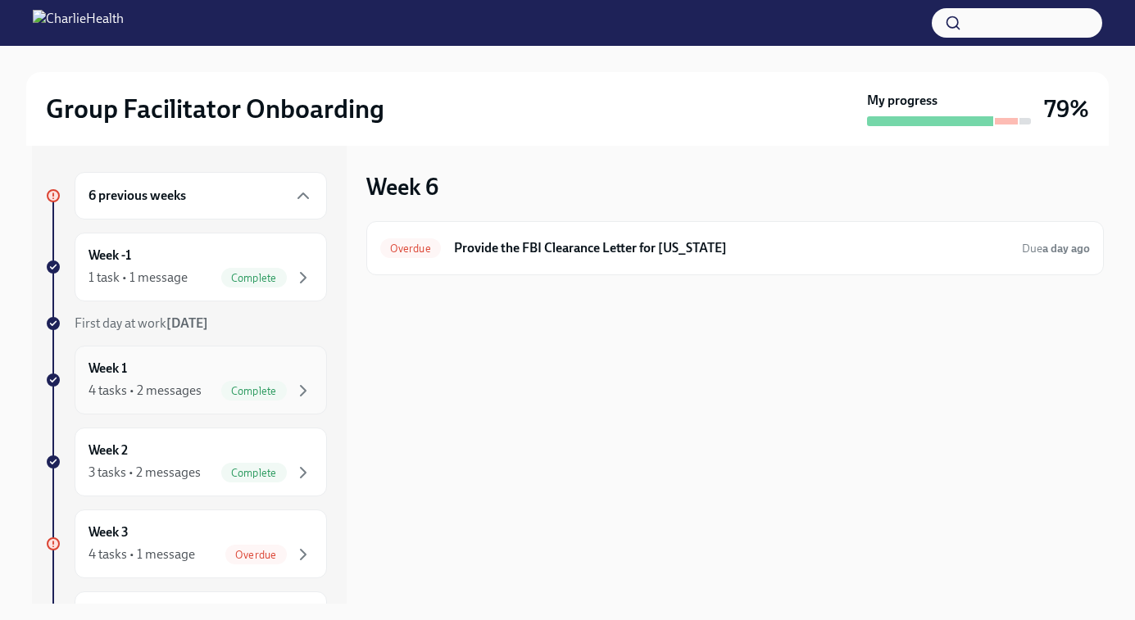
scroll to position [242, 0]
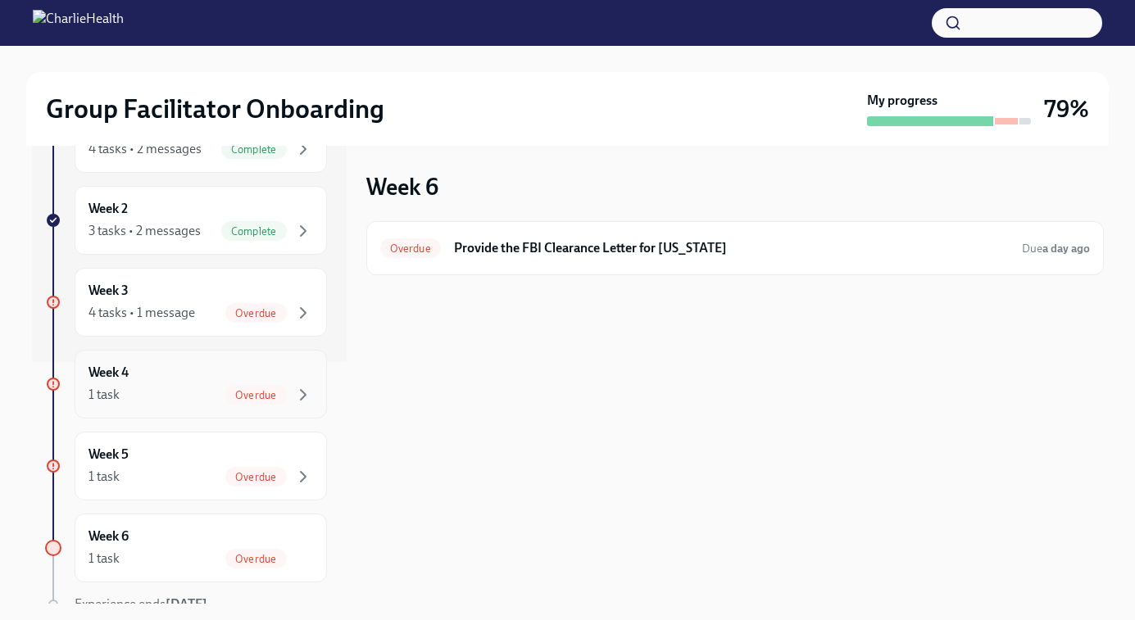
click at [161, 398] on div "1 task Overdue" at bounding box center [200, 395] width 224 height 20
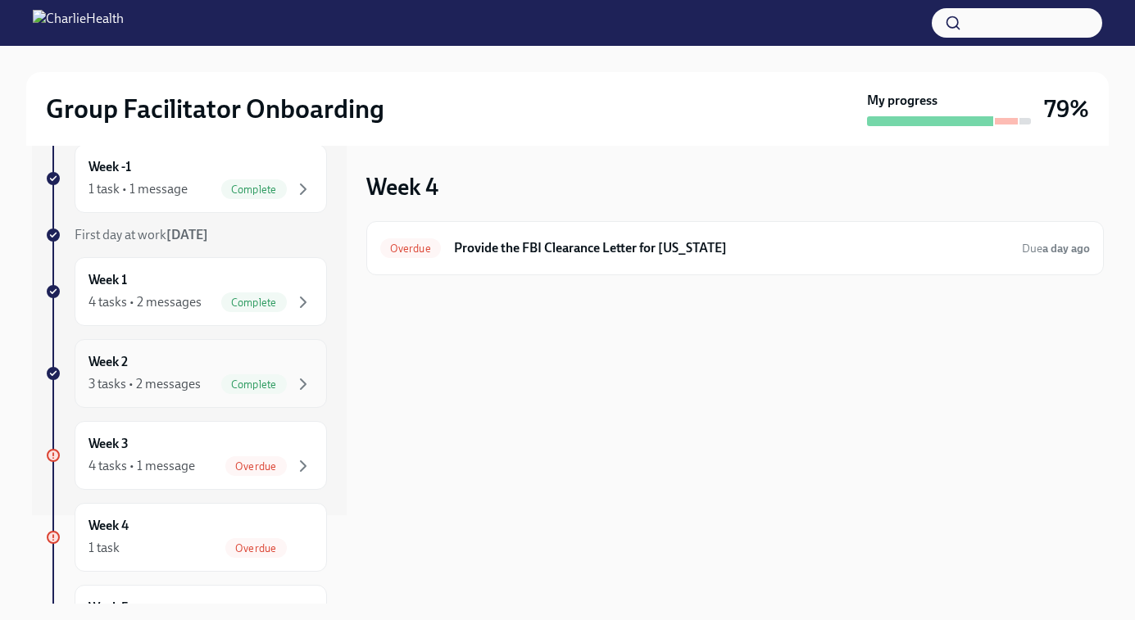
scroll to position [172, 0]
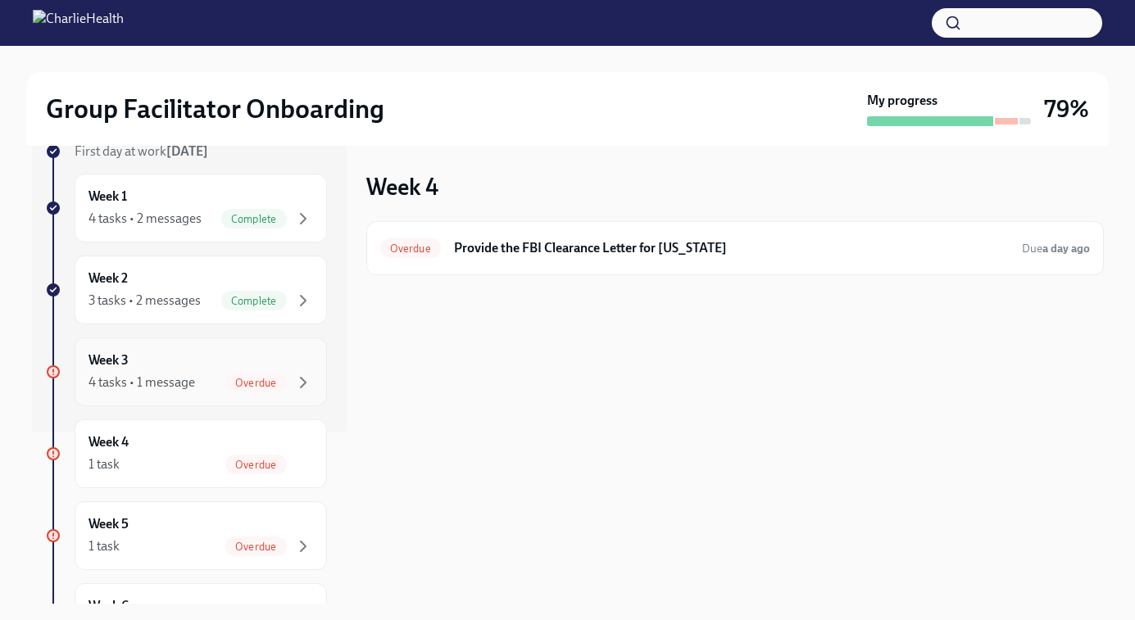
click at [152, 358] on div "Week 3 4 tasks • 1 message Overdue" at bounding box center [200, 371] width 224 height 41
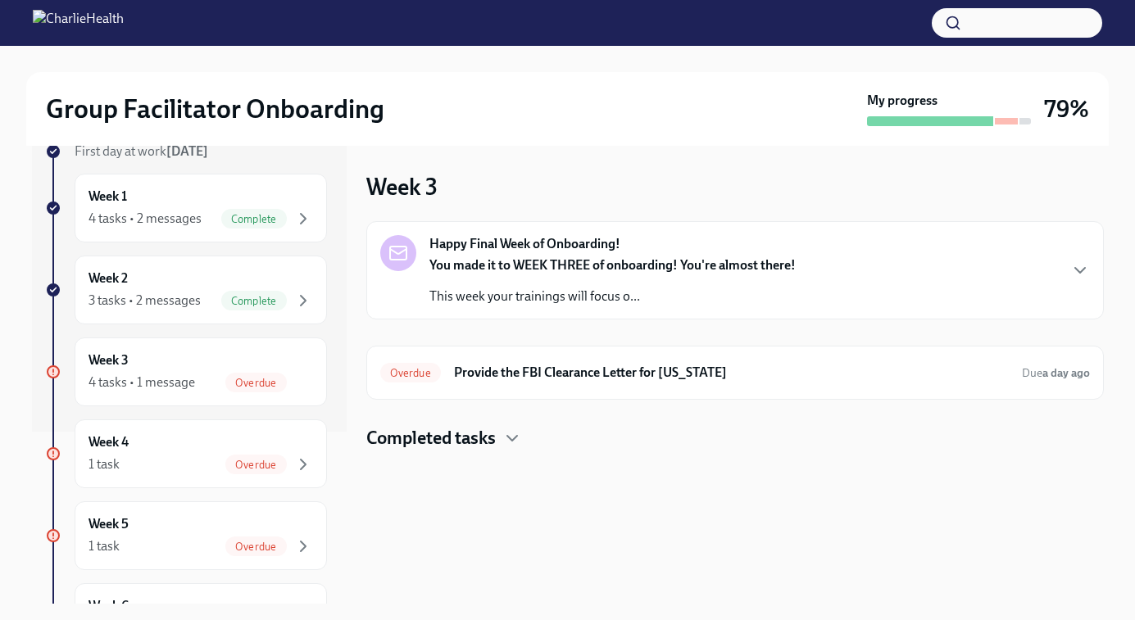
click at [451, 437] on h4 "Completed tasks" at bounding box center [430, 438] width 129 height 25
